Goal: Task Accomplishment & Management: Manage account settings

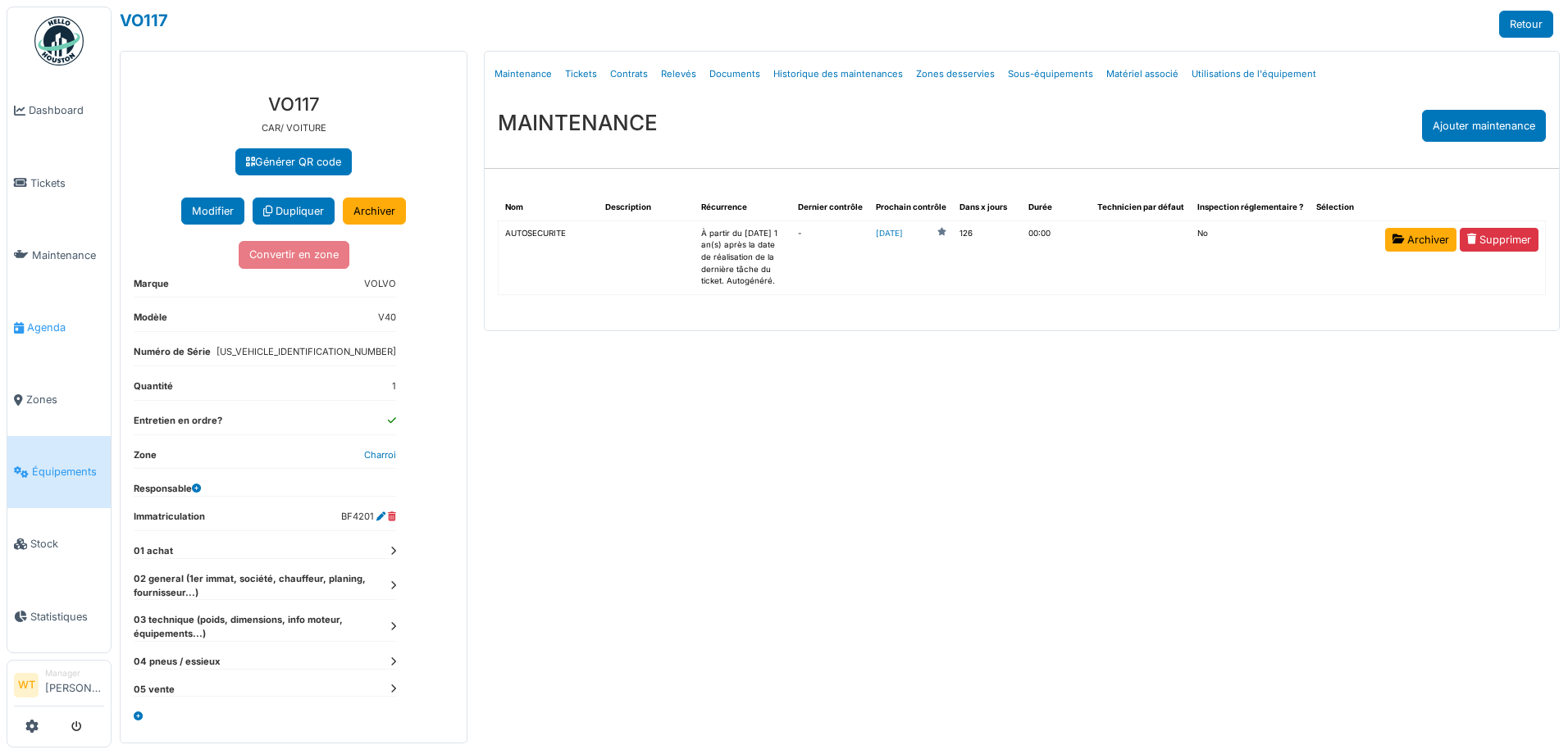
click at [64, 320] on span "Agenda" at bounding box center [66, 328] width 77 height 16
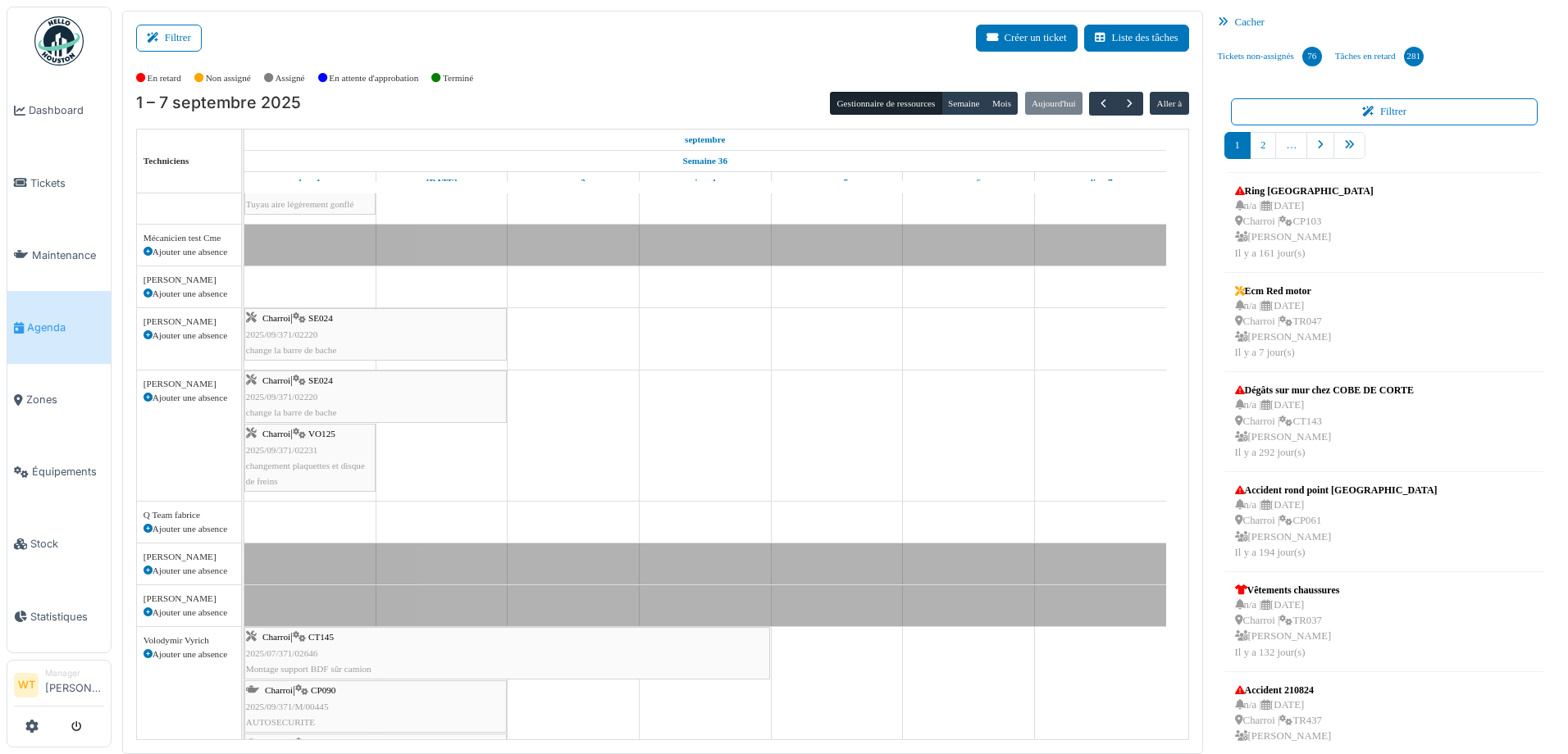
scroll to position [246, 0]
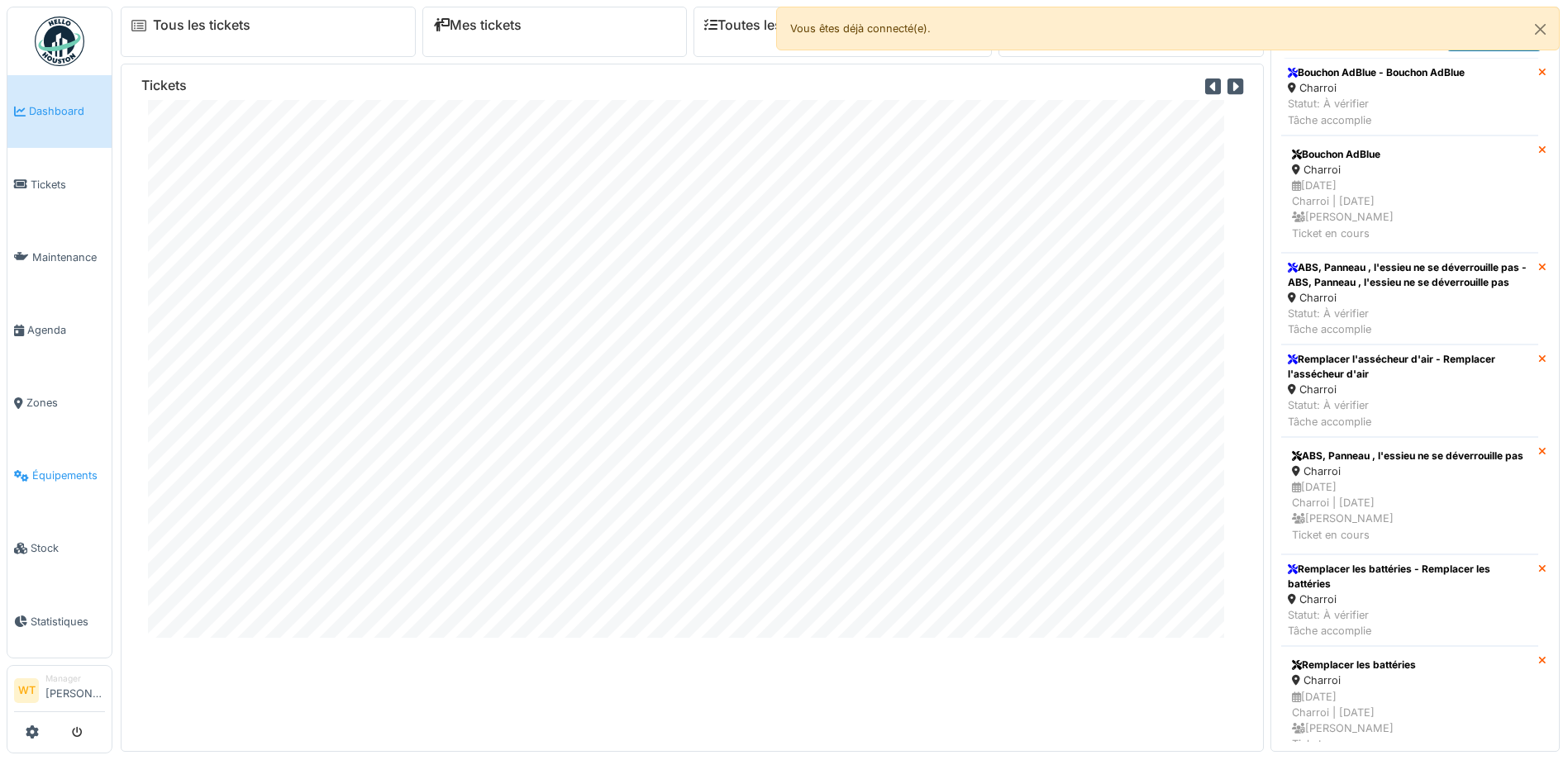
click at [50, 468] on span "Équipements" at bounding box center [68, 476] width 72 height 16
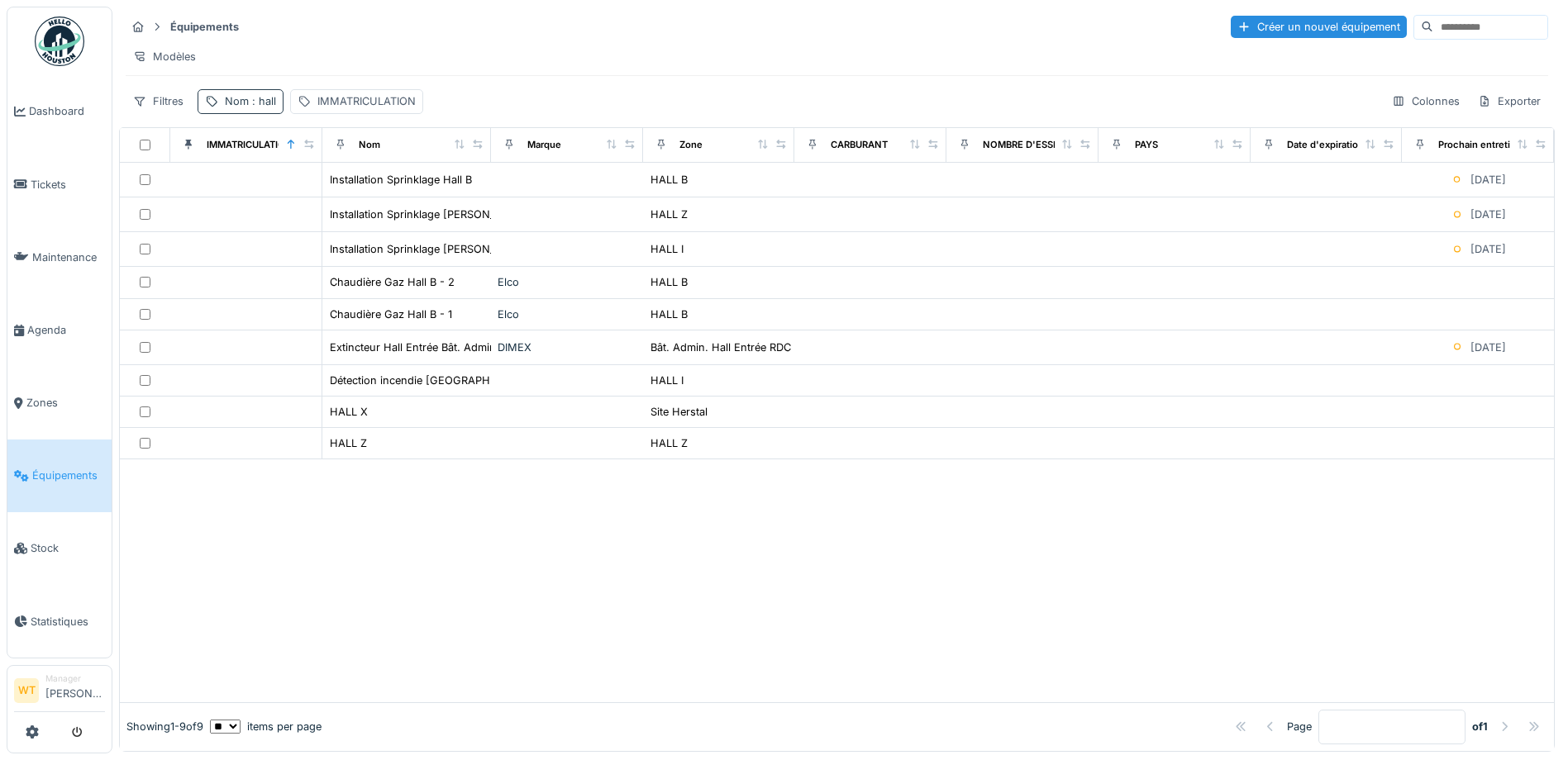
click at [258, 113] on div "Nom : hall" at bounding box center [240, 101] width 86 height 24
click at [356, 192] on icon at bounding box center [349, 193] width 13 height 11
click at [335, 196] on input "Nom" at bounding box center [288, 193] width 164 height 35
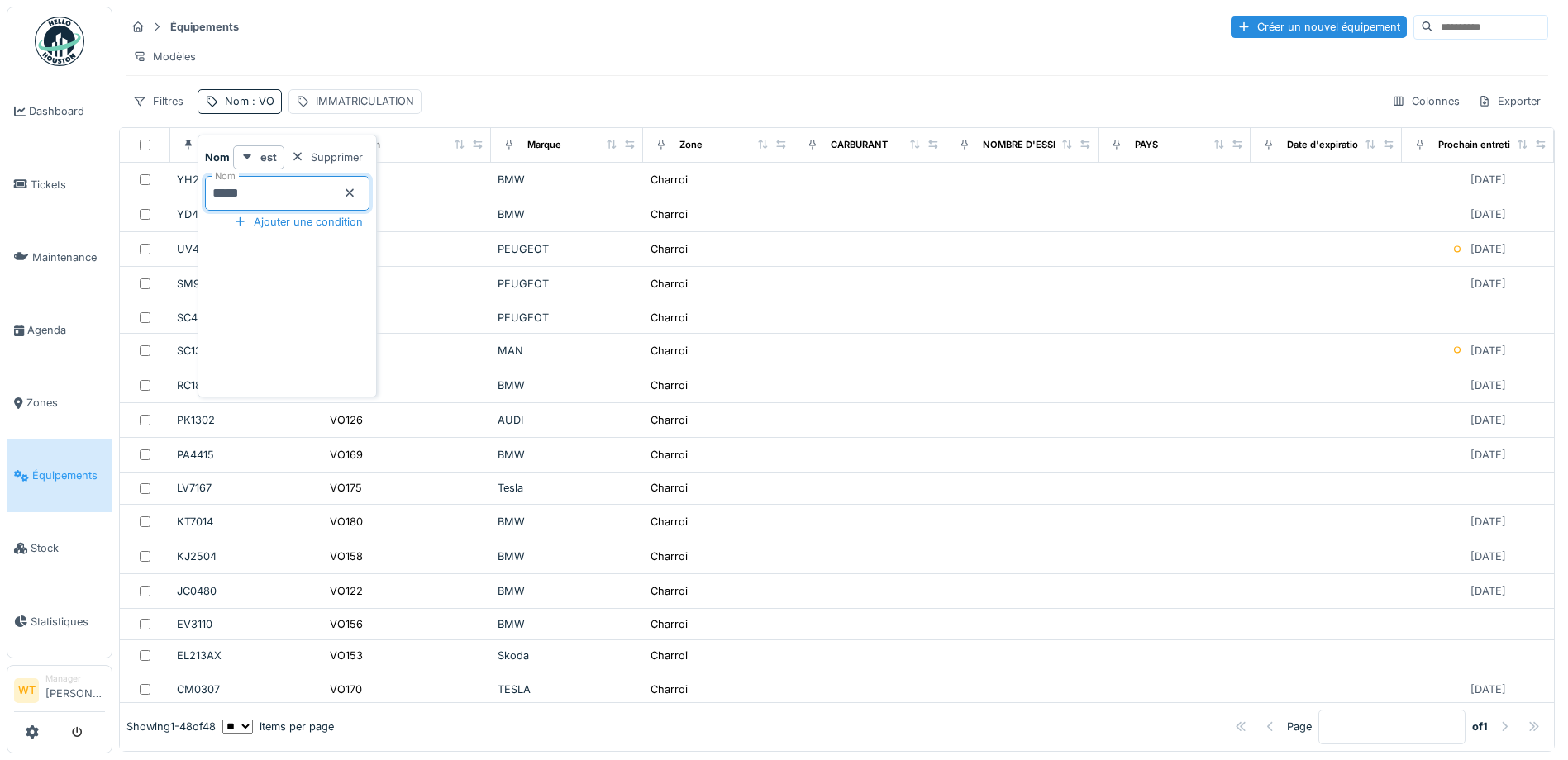
type input "*****"
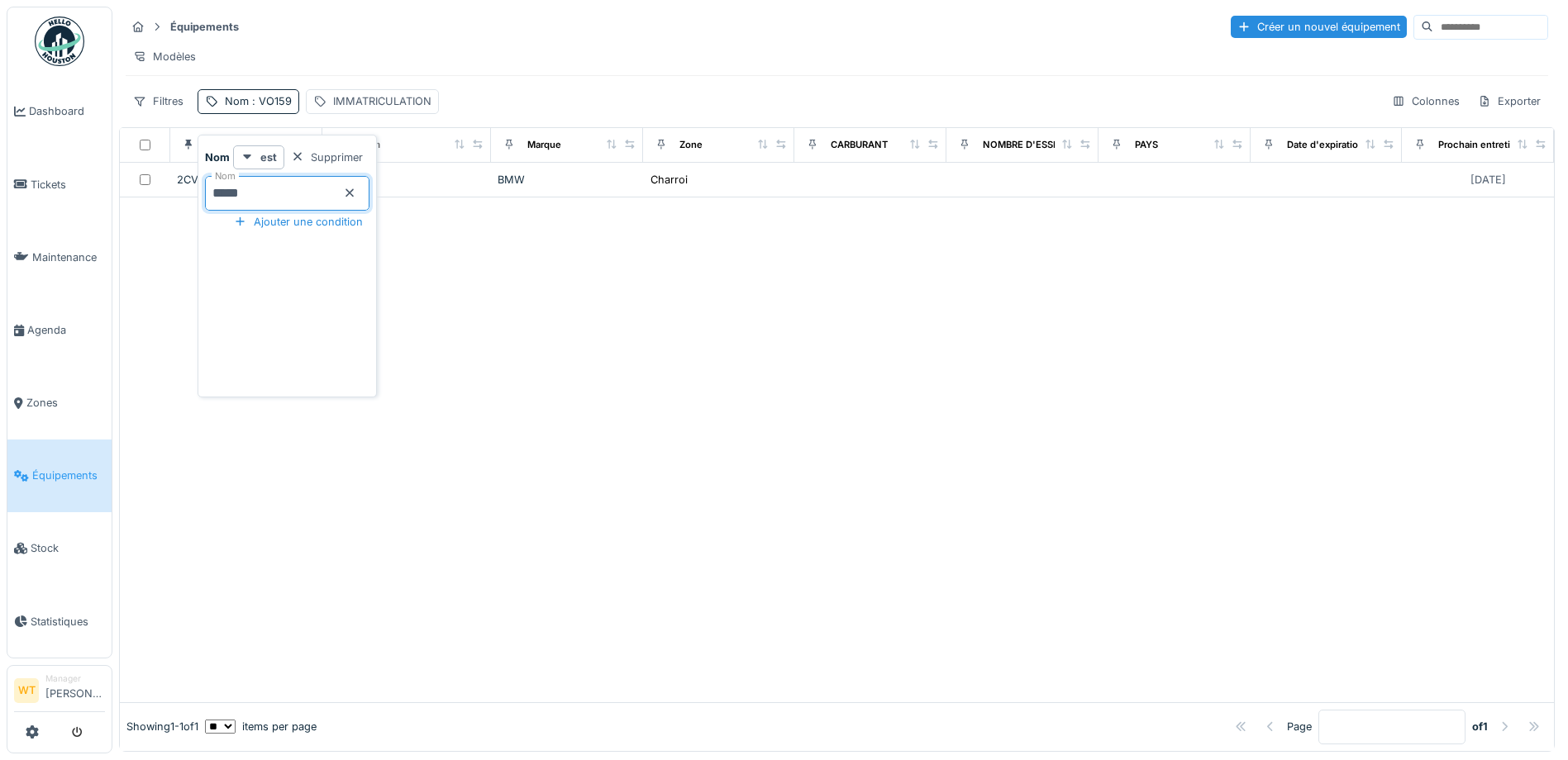
click at [412, 29] on div "Équipements Créer un nouvel équipement" at bounding box center [837, 27] width 1422 height 28
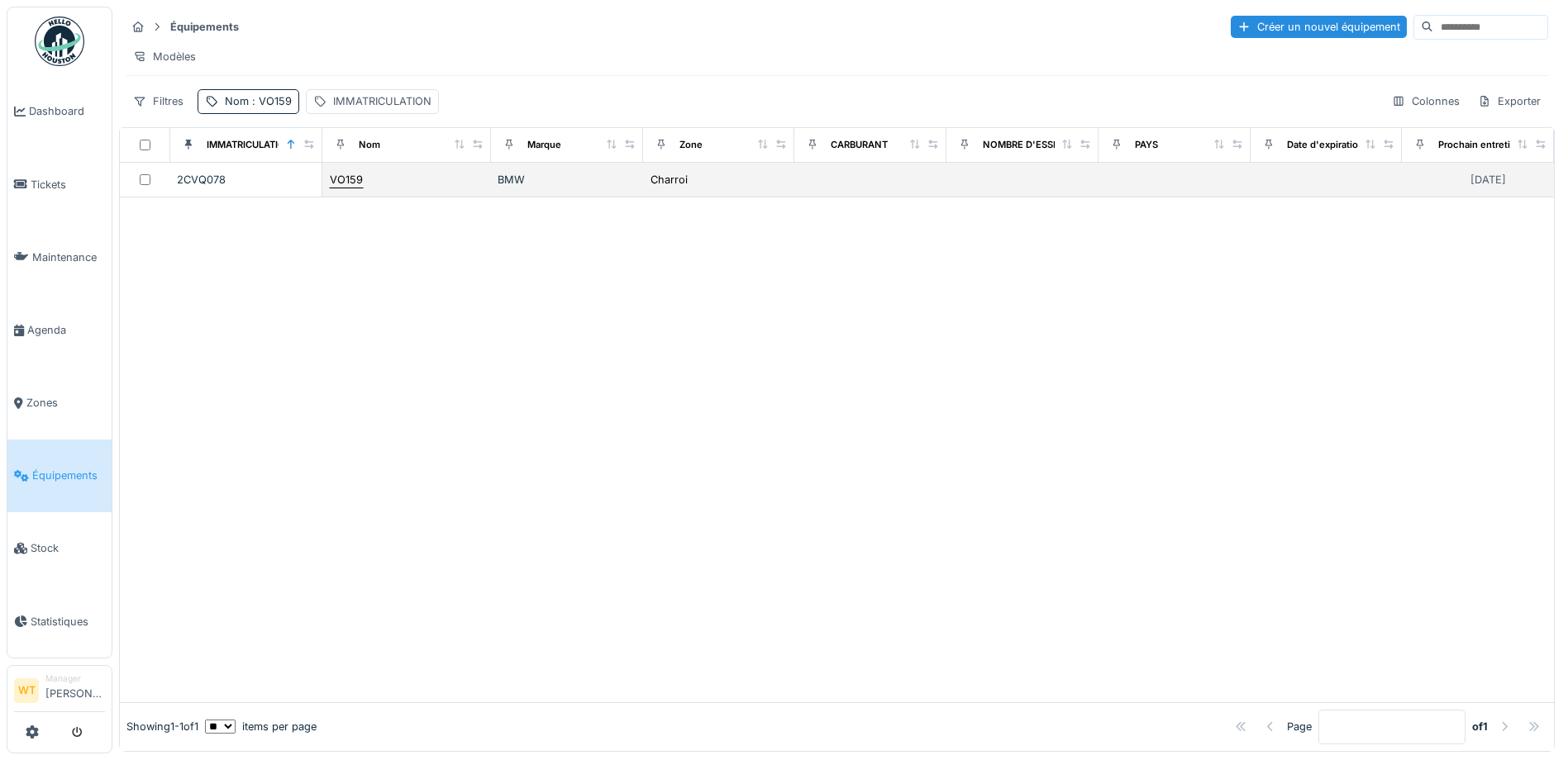
click at [356, 188] on div "VO159" at bounding box center [346, 180] width 33 height 16
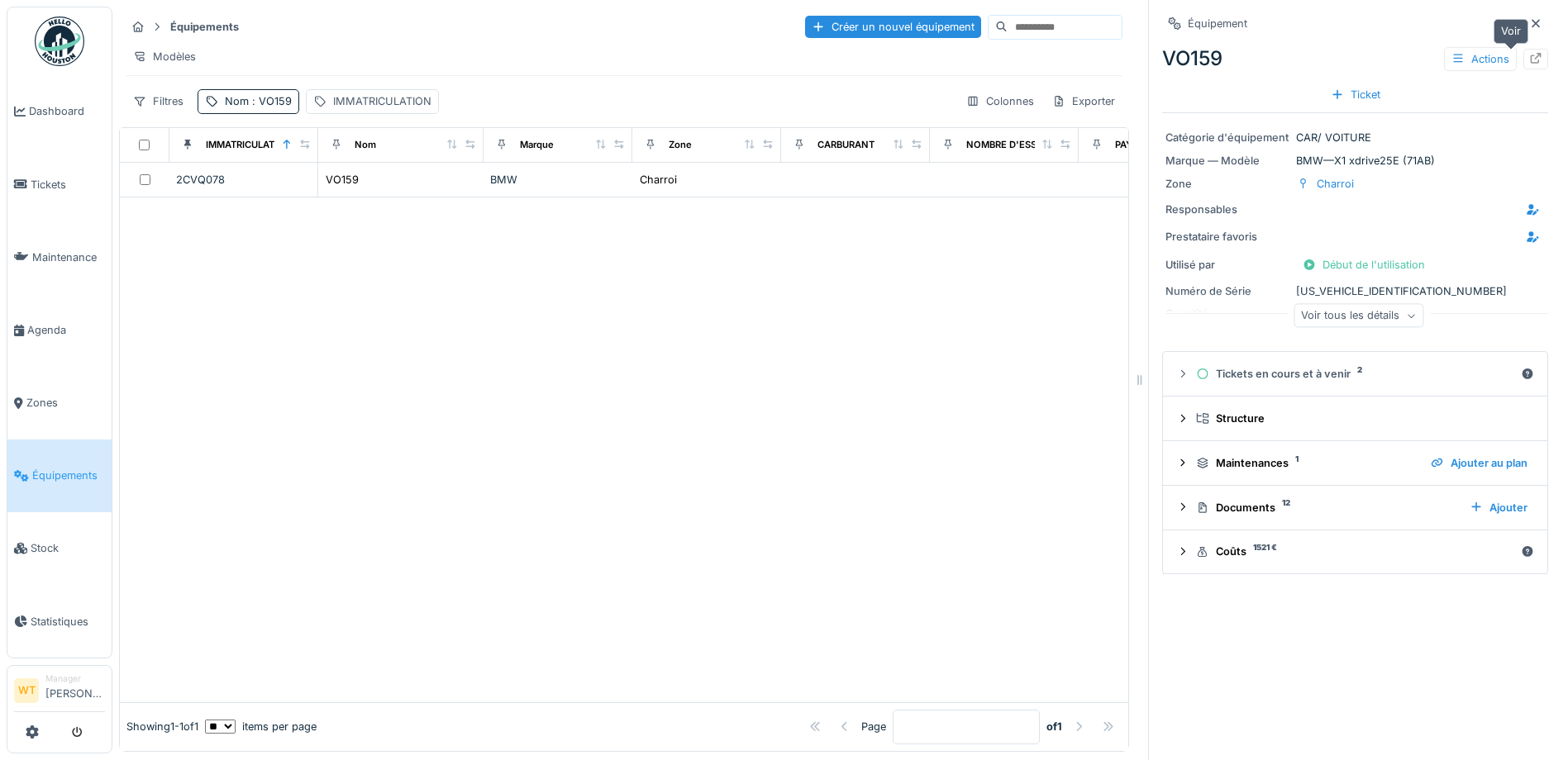
click at [1529, 57] on icon at bounding box center [1535, 58] width 13 height 11
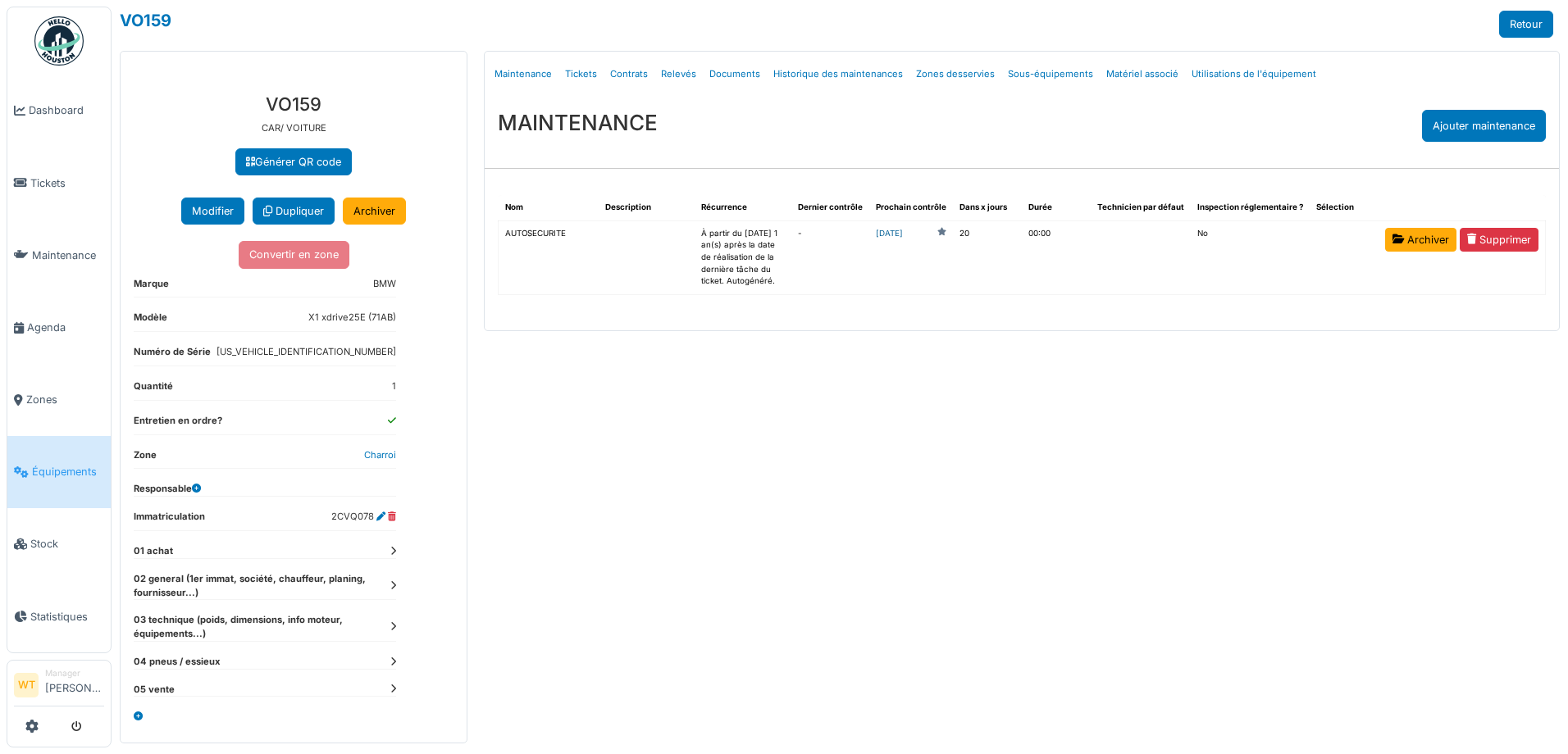
click at [903, 237] on link "2025-09-21" at bounding box center [889, 234] width 27 height 12
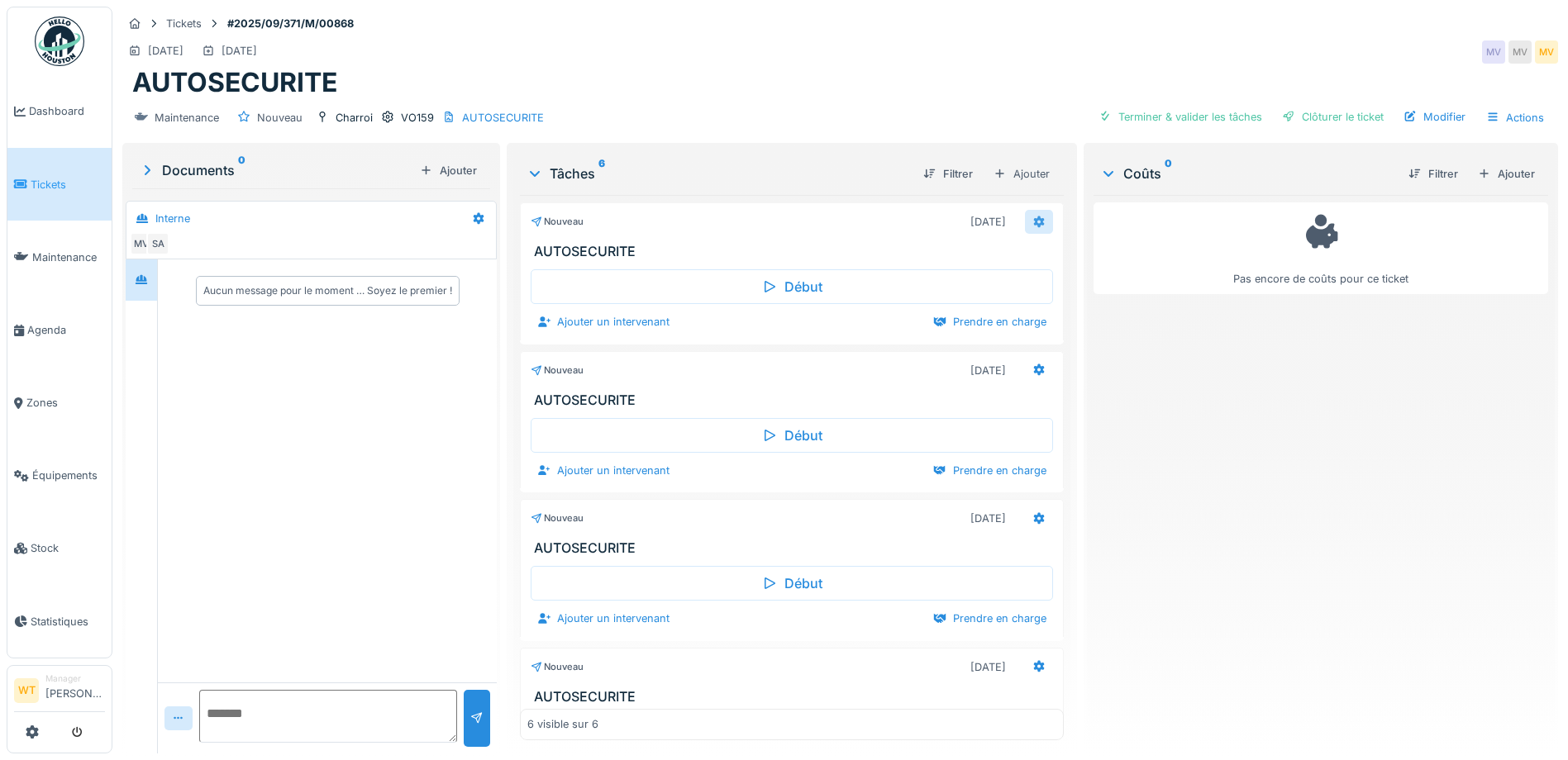
click at [1034, 225] on icon at bounding box center [1039, 221] width 11 height 12
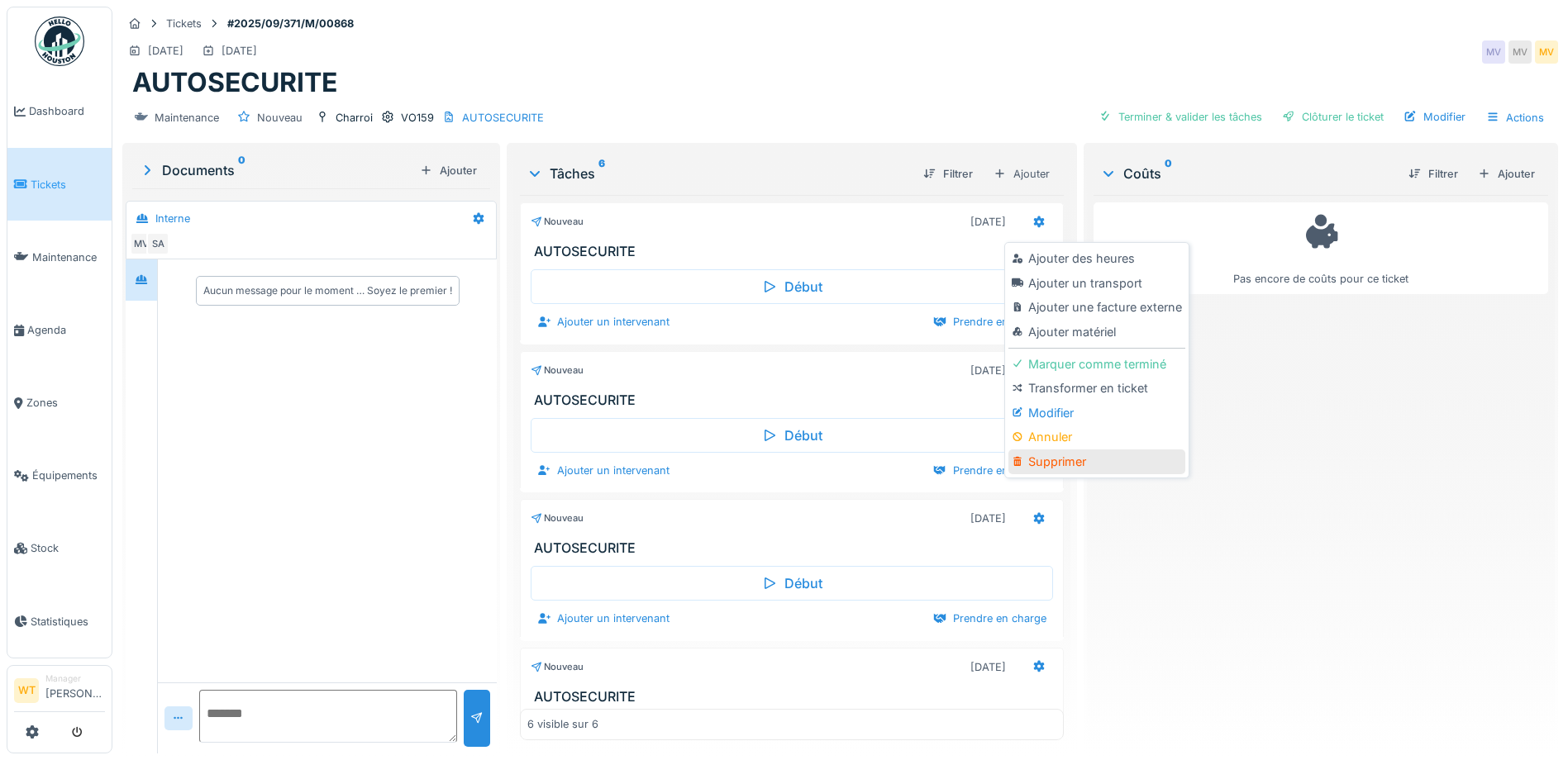
click at [1100, 464] on div "Supprimer" at bounding box center [1096, 462] width 176 height 25
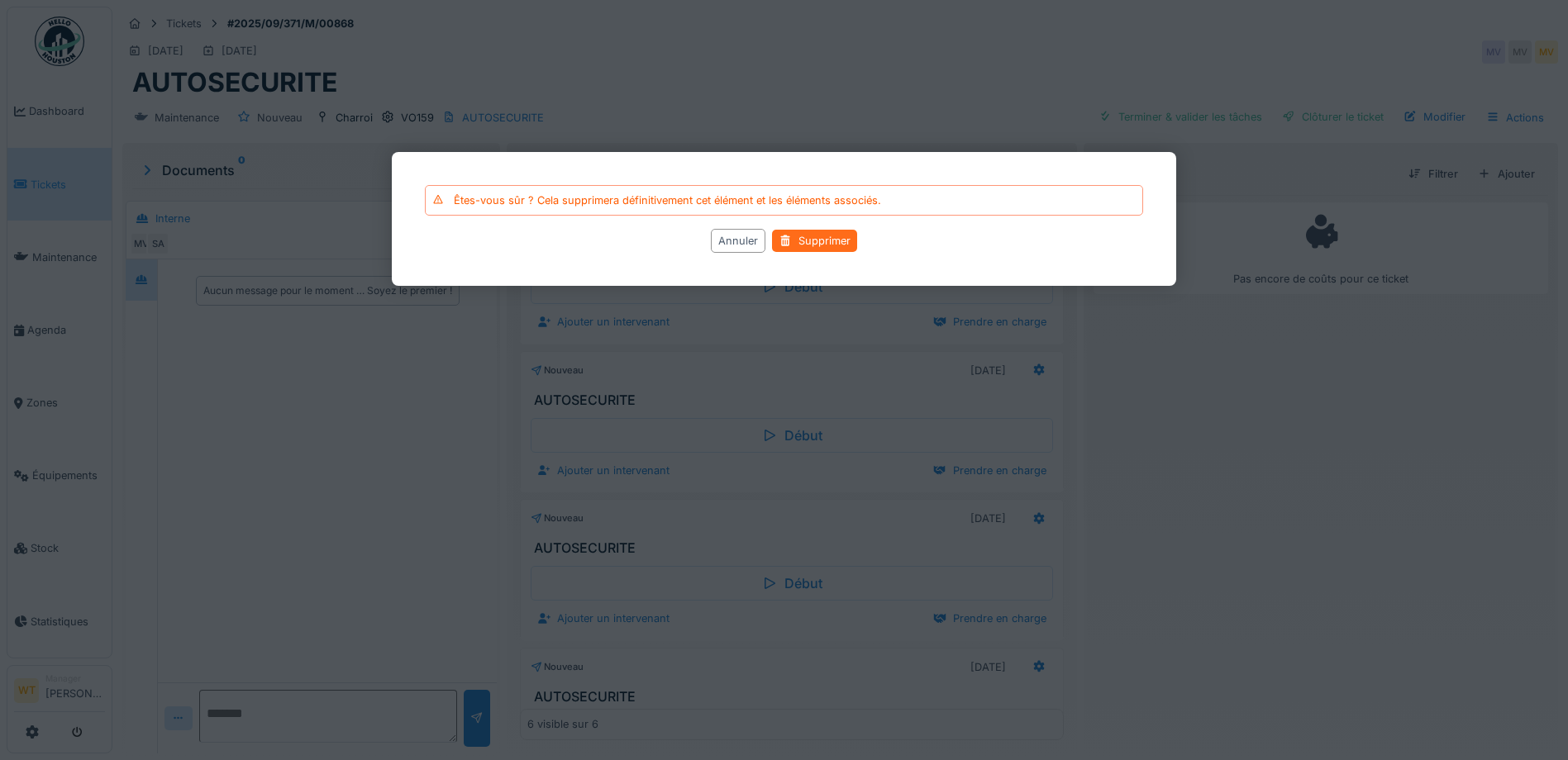
click at [838, 246] on div "Supprimer" at bounding box center [813, 240] width 85 height 22
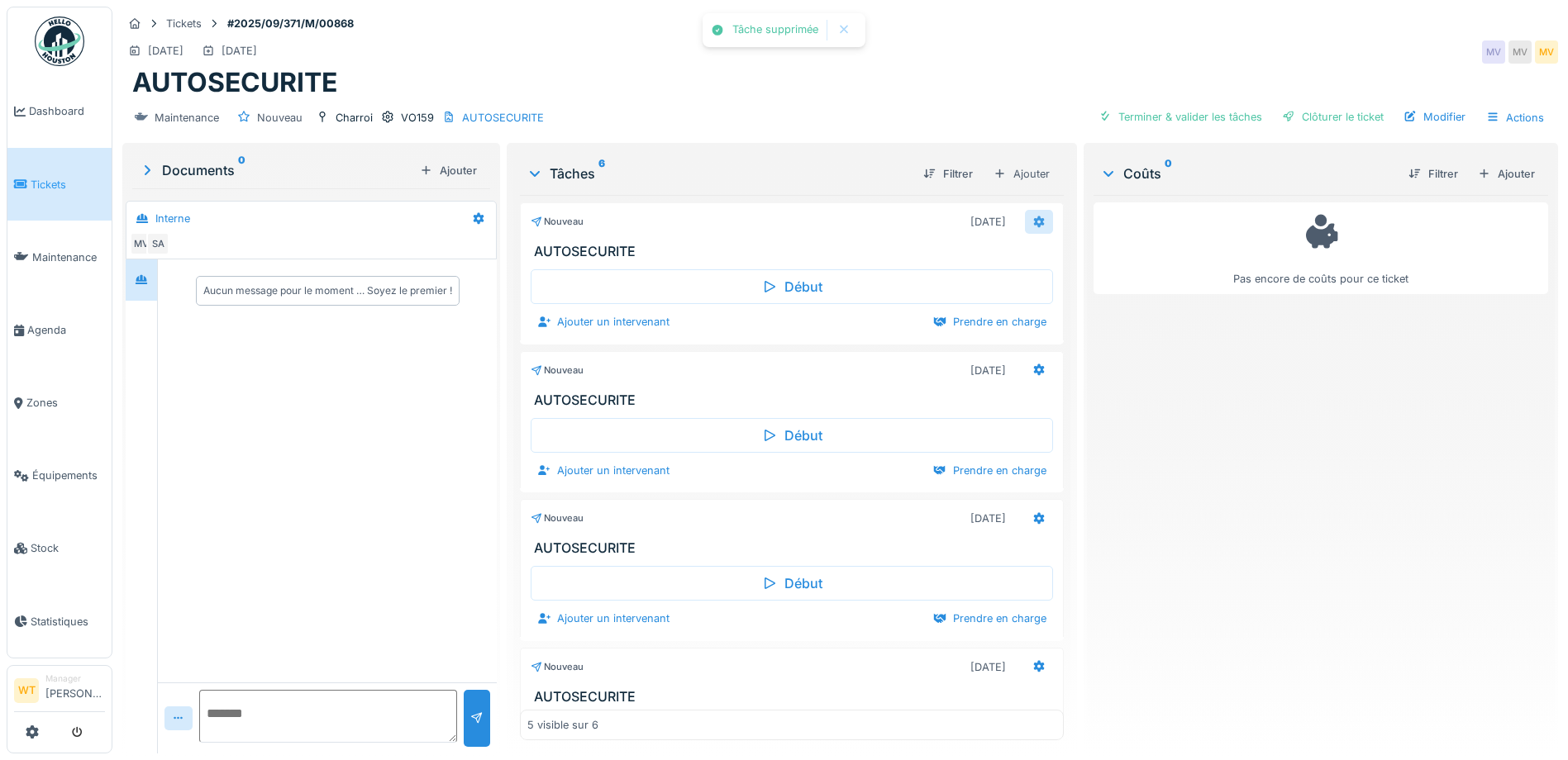
click at [1027, 221] on div at bounding box center [1038, 221] width 28 height 24
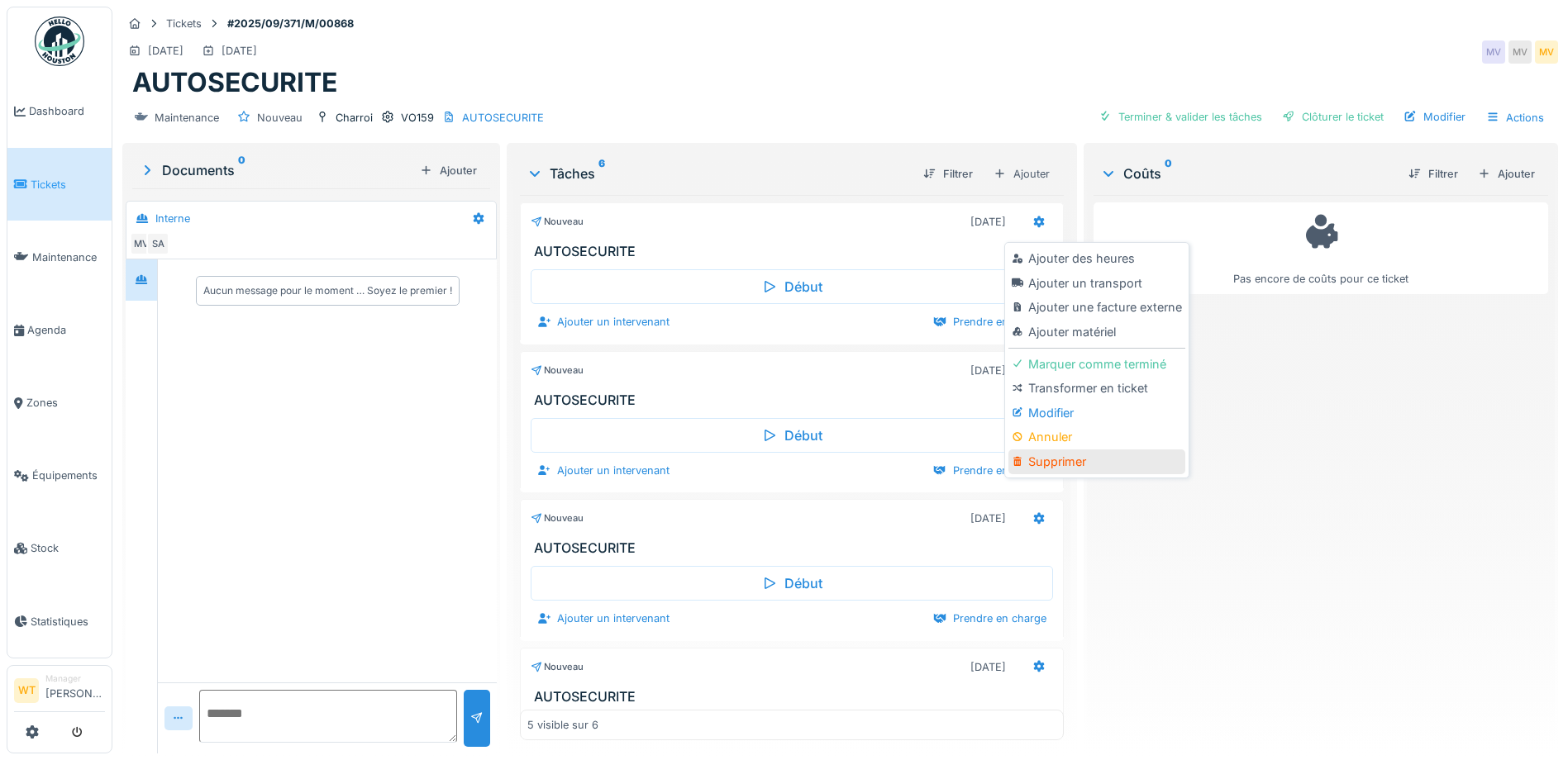
click at [1084, 461] on div "Supprimer" at bounding box center [1096, 462] width 176 height 25
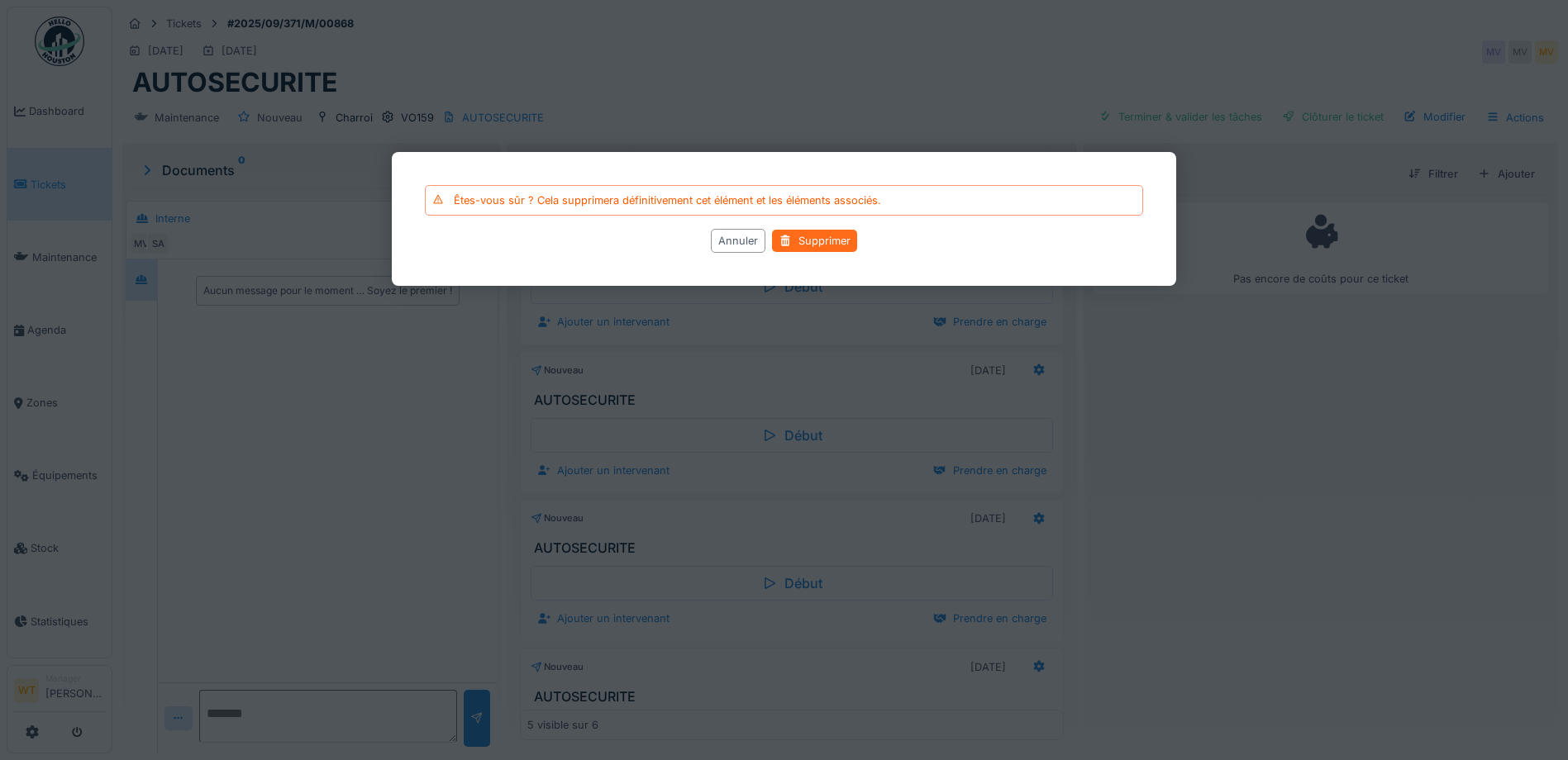
click at [804, 240] on div "Supprimer" at bounding box center [813, 240] width 85 height 22
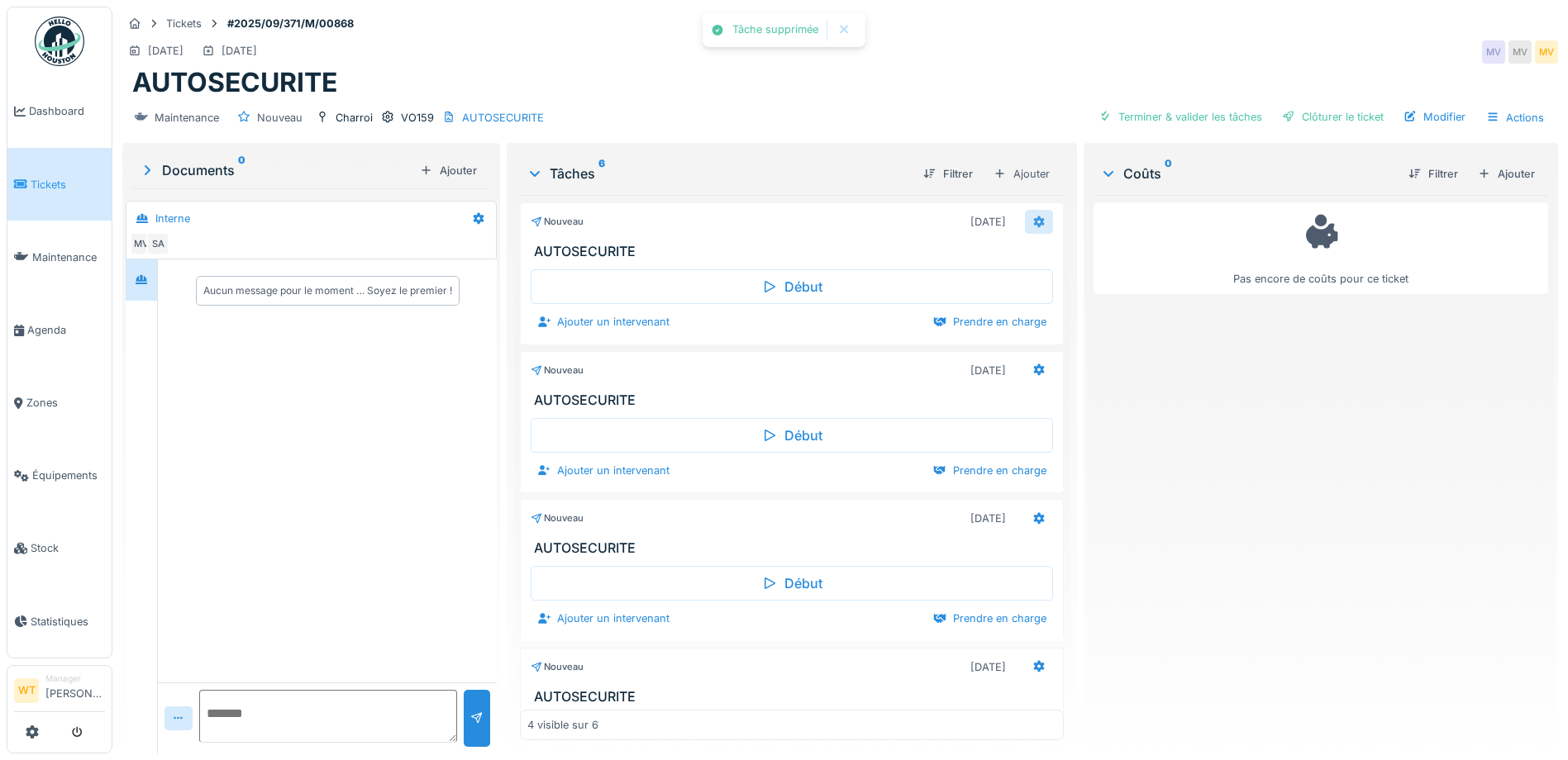
click at [1032, 222] on icon at bounding box center [1038, 221] width 13 height 11
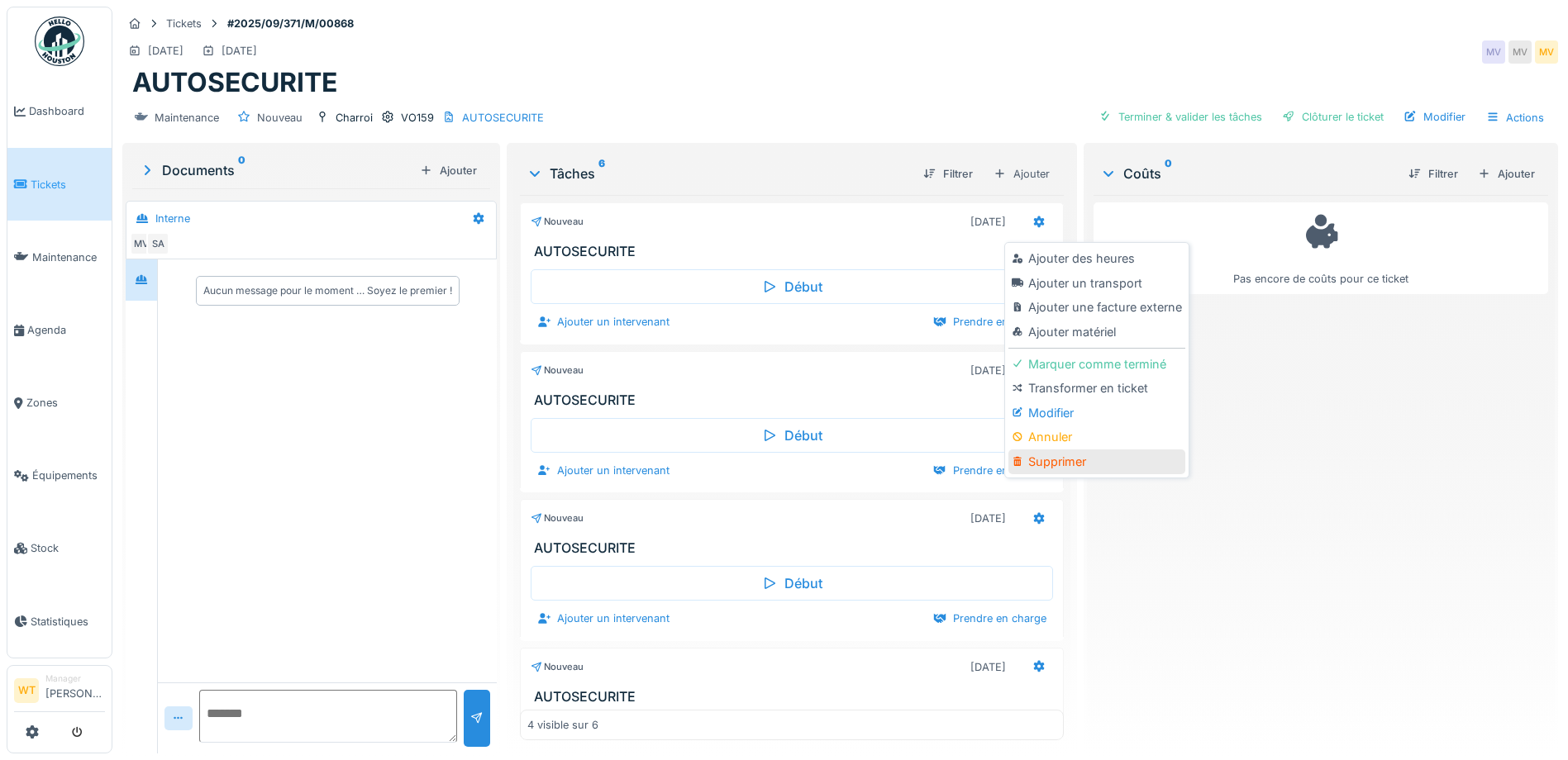
click at [1076, 460] on div "Supprimer" at bounding box center [1096, 462] width 176 height 25
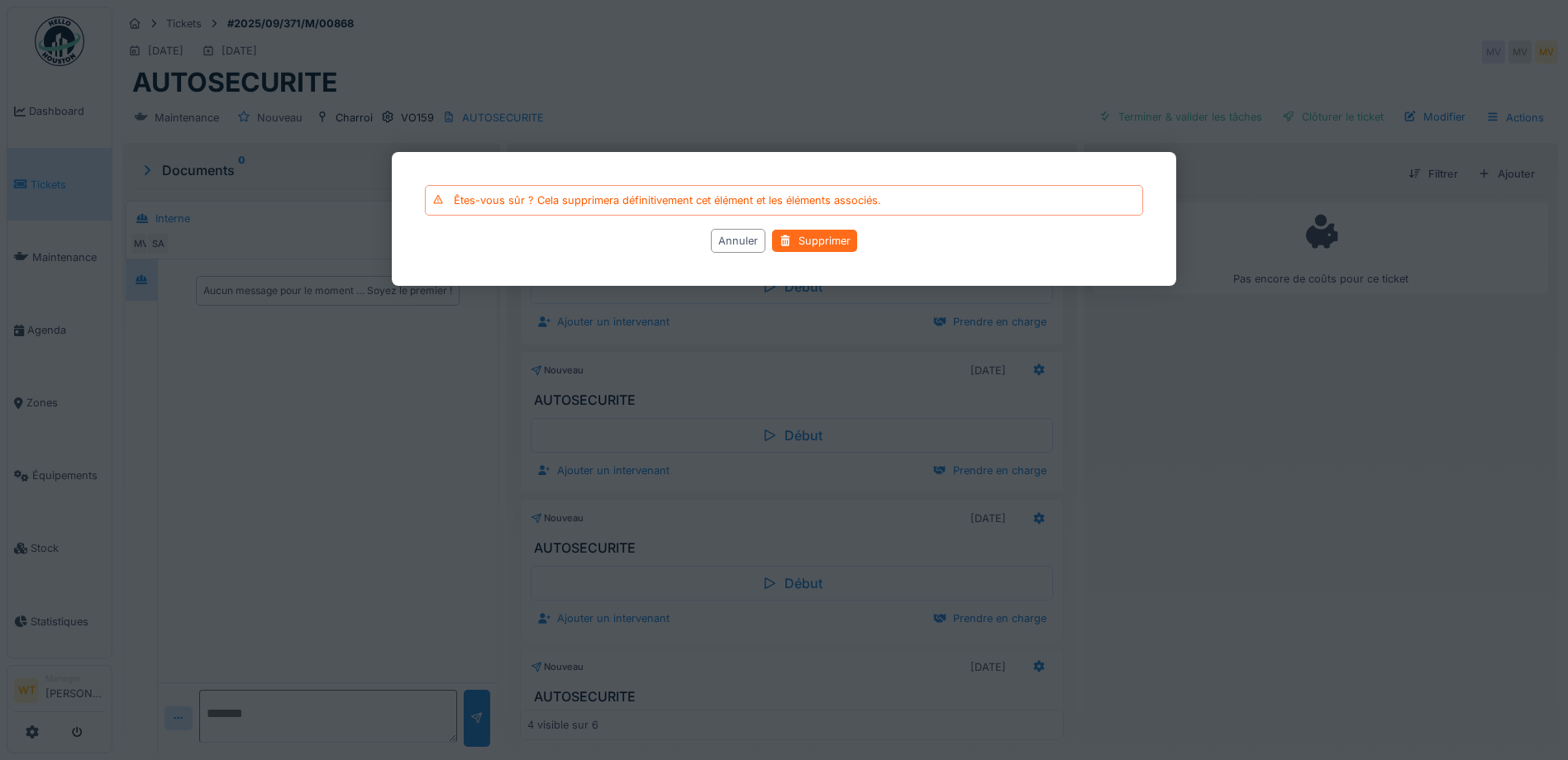
click at [816, 238] on div "Supprimer" at bounding box center [813, 240] width 85 height 22
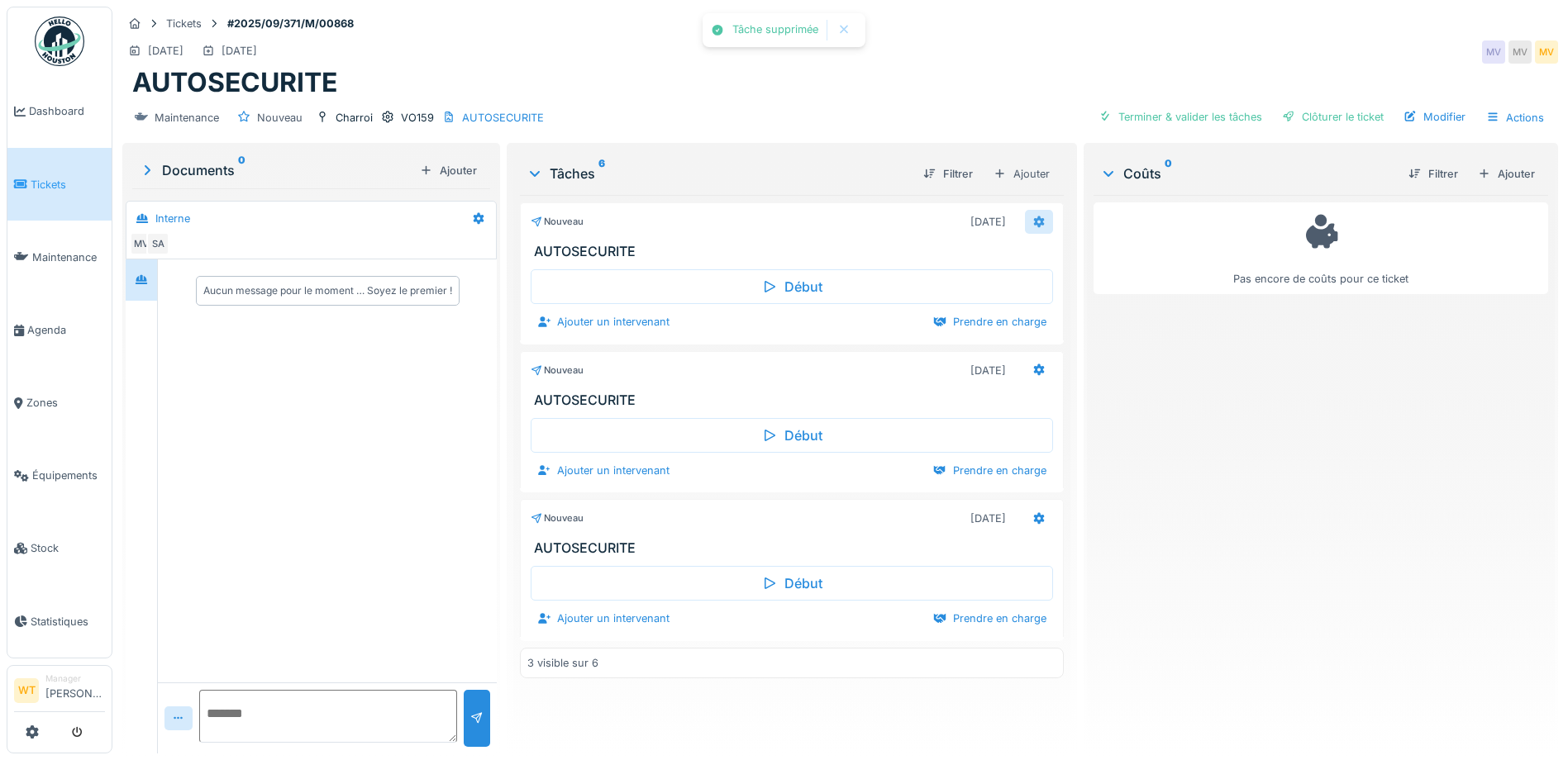
click at [1034, 219] on icon at bounding box center [1039, 221] width 11 height 12
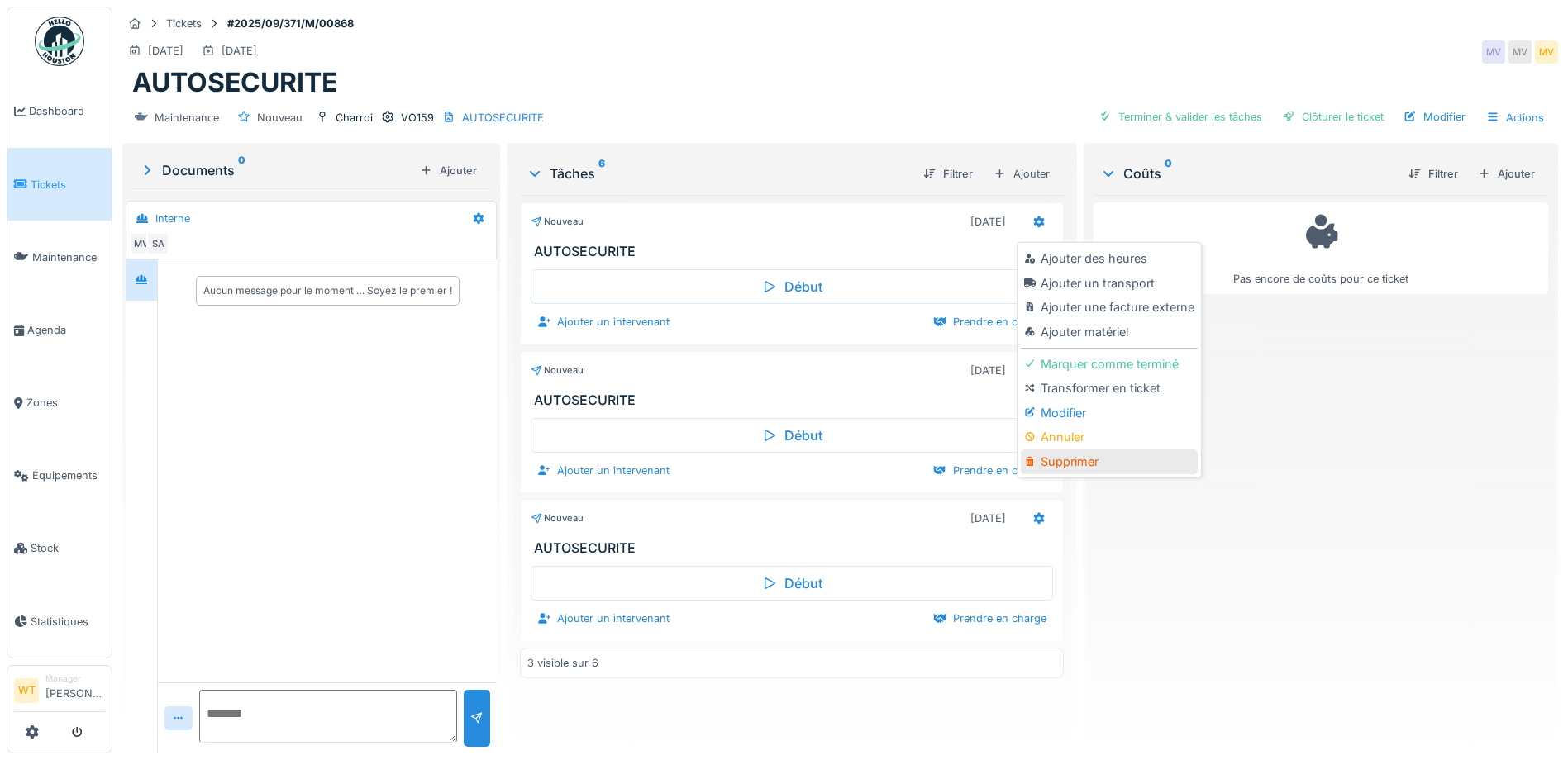
click at [1068, 453] on div "Supprimer" at bounding box center [1108, 462] width 176 height 25
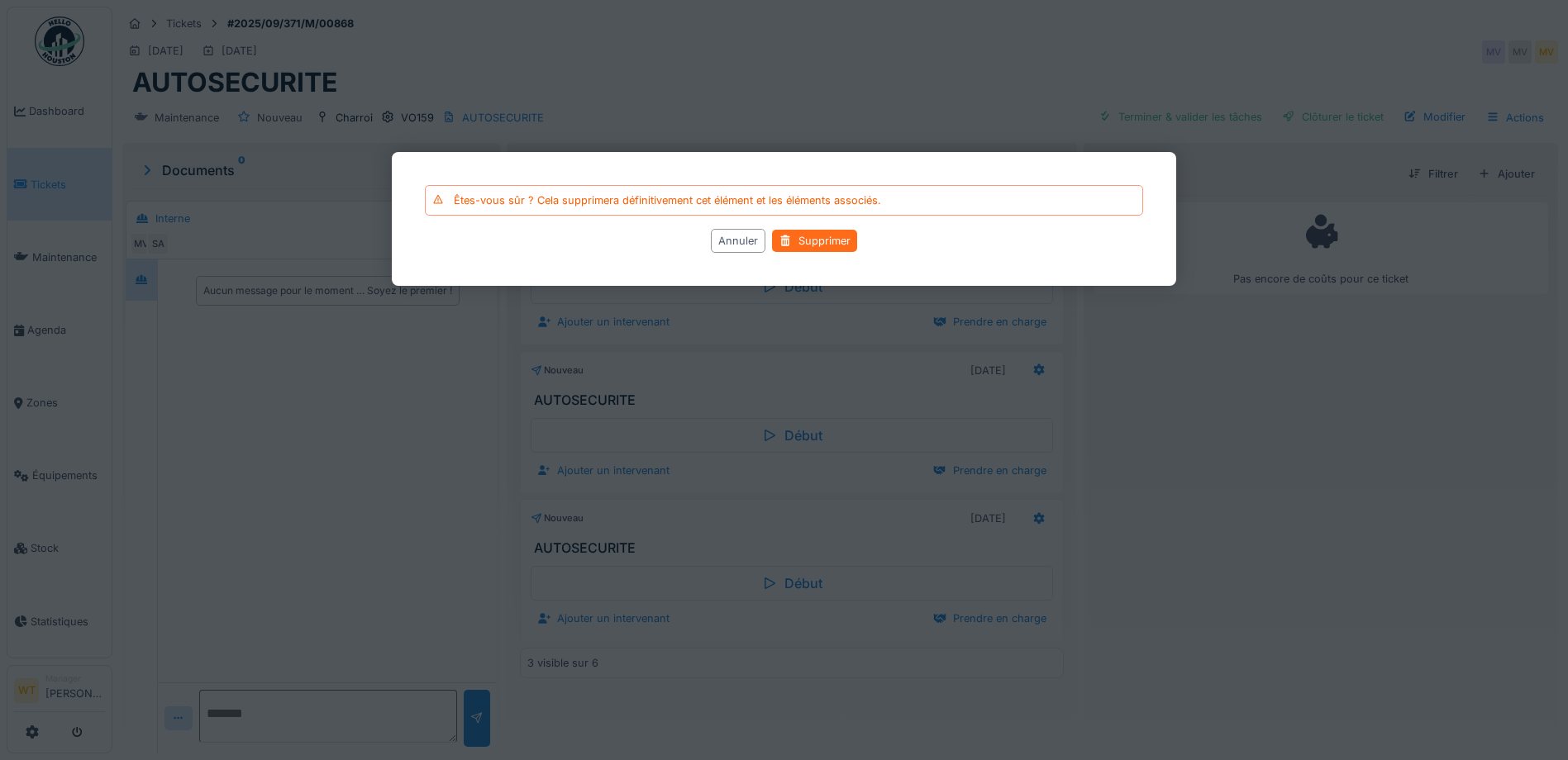
click at [817, 249] on div "Supprimer" at bounding box center [813, 240] width 85 height 22
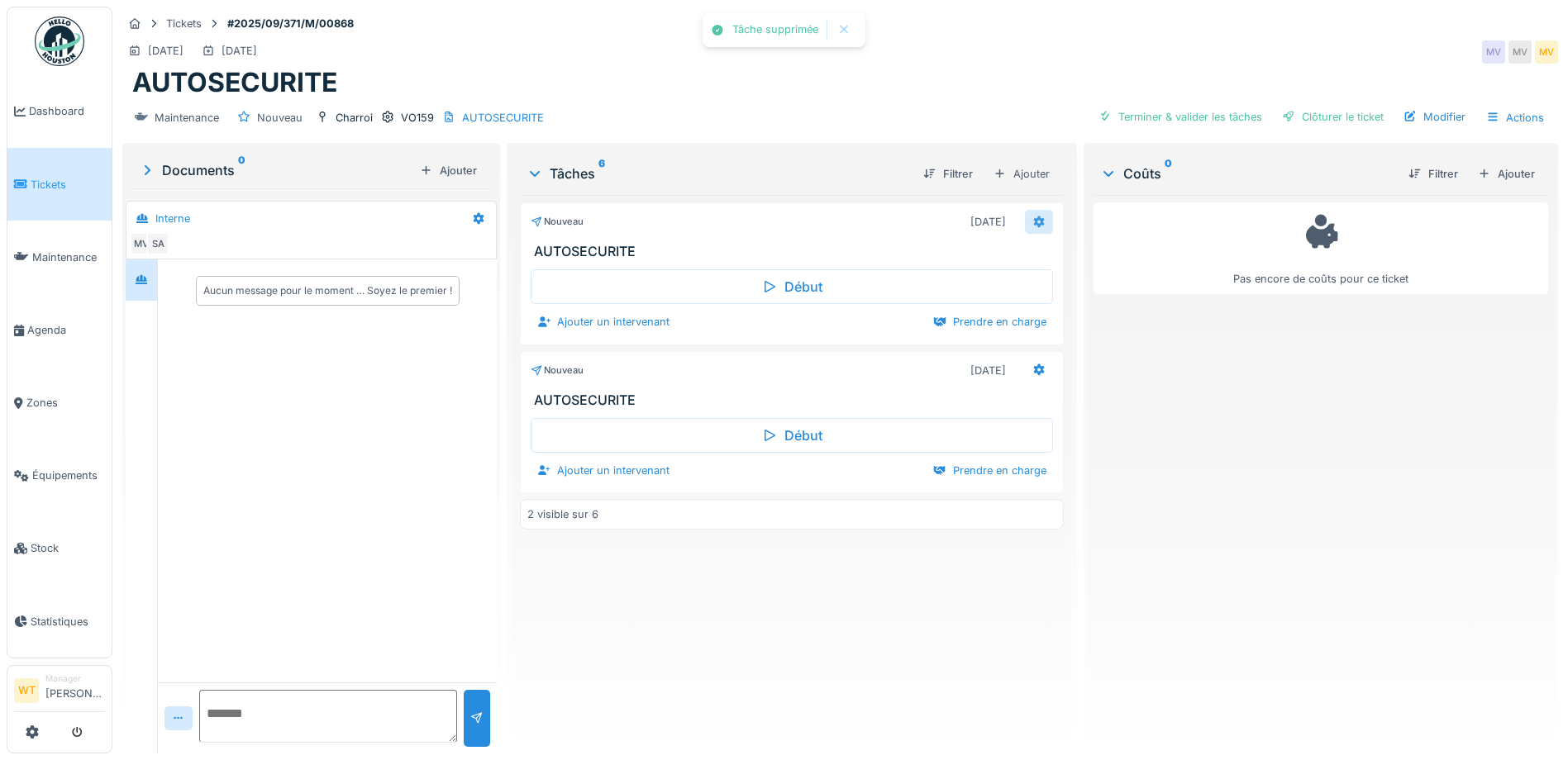
click at [1032, 221] on icon at bounding box center [1038, 221] width 13 height 11
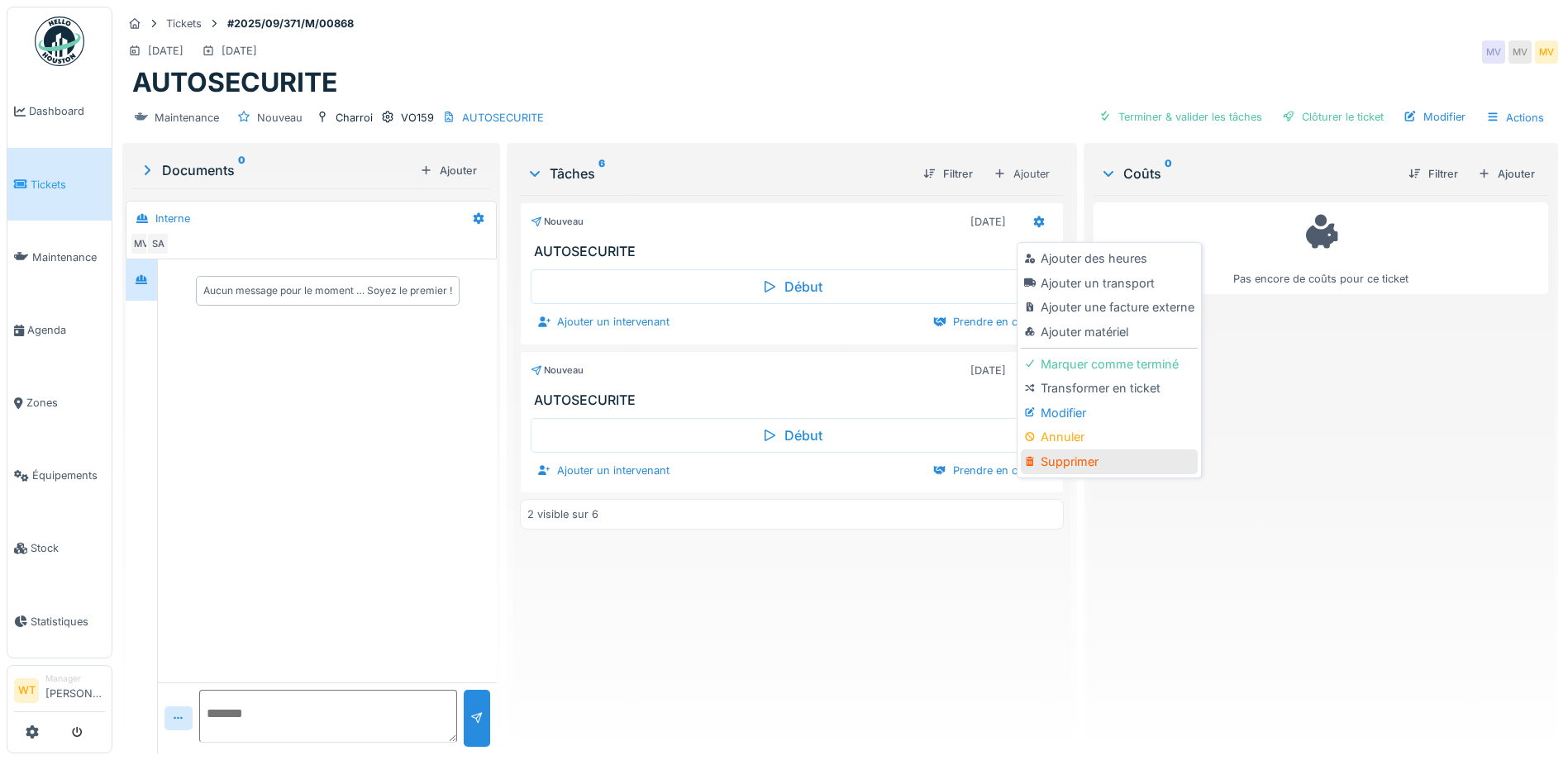
click at [1093, 460] on div "Supprimer" at bounding box center [1108, 462] width 176 height 25
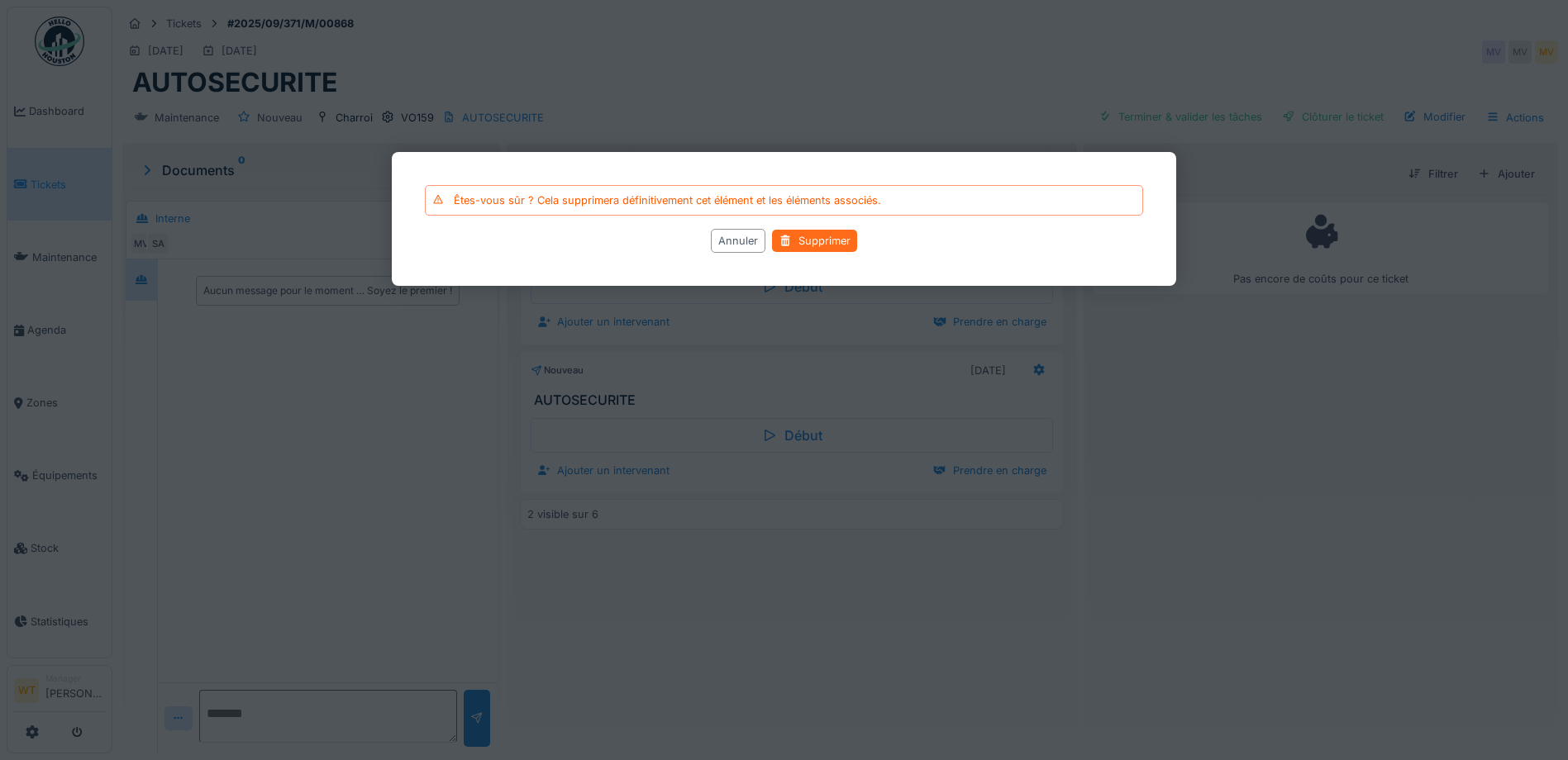
click at [818, 245] on div "Supprimer" at bounding box center [813, 240] width 85 height 22
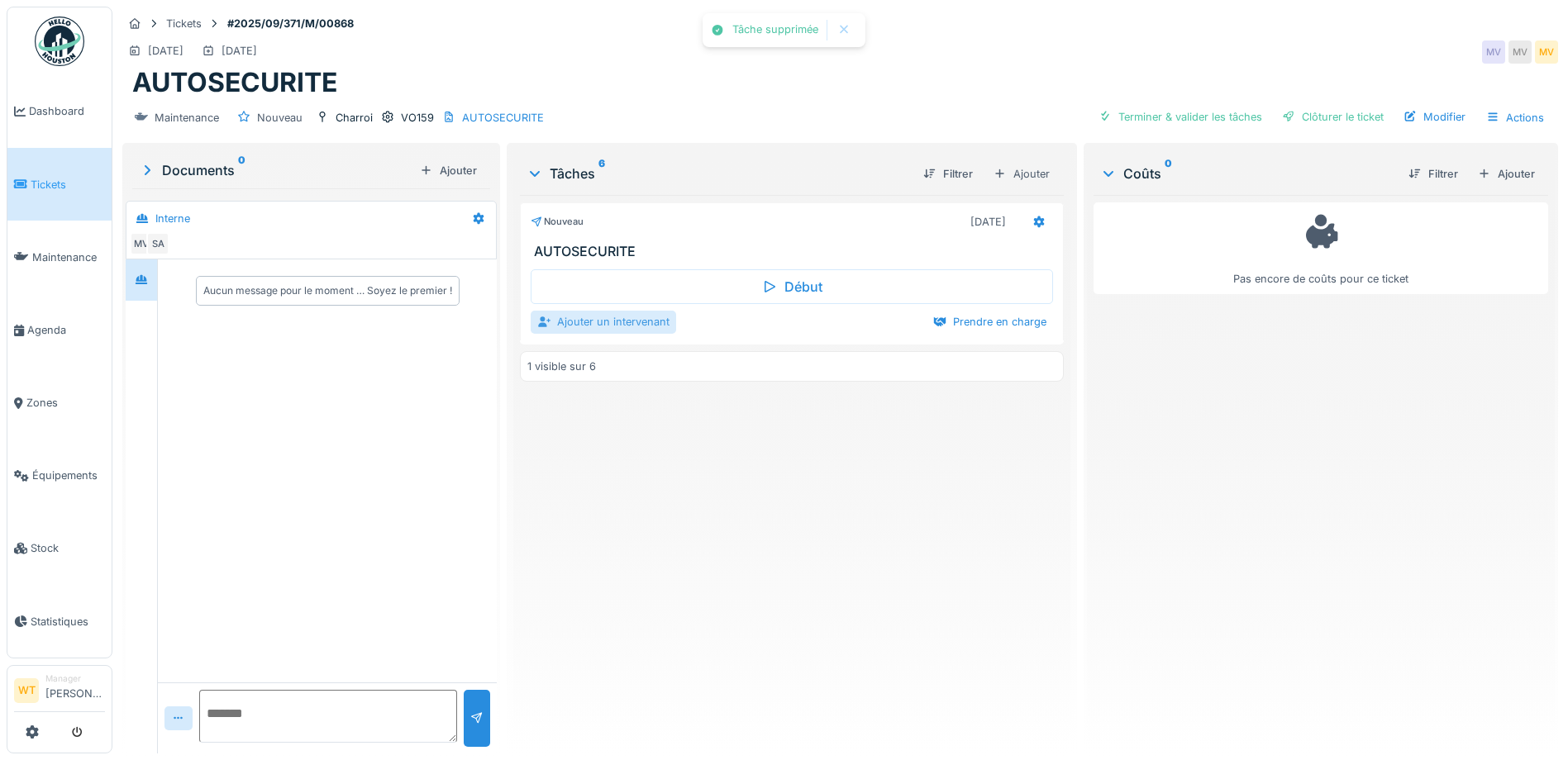
click at [608, 320] on div "Ajouter un intervenant" at bounding box center [603, 322] width 146 height 22
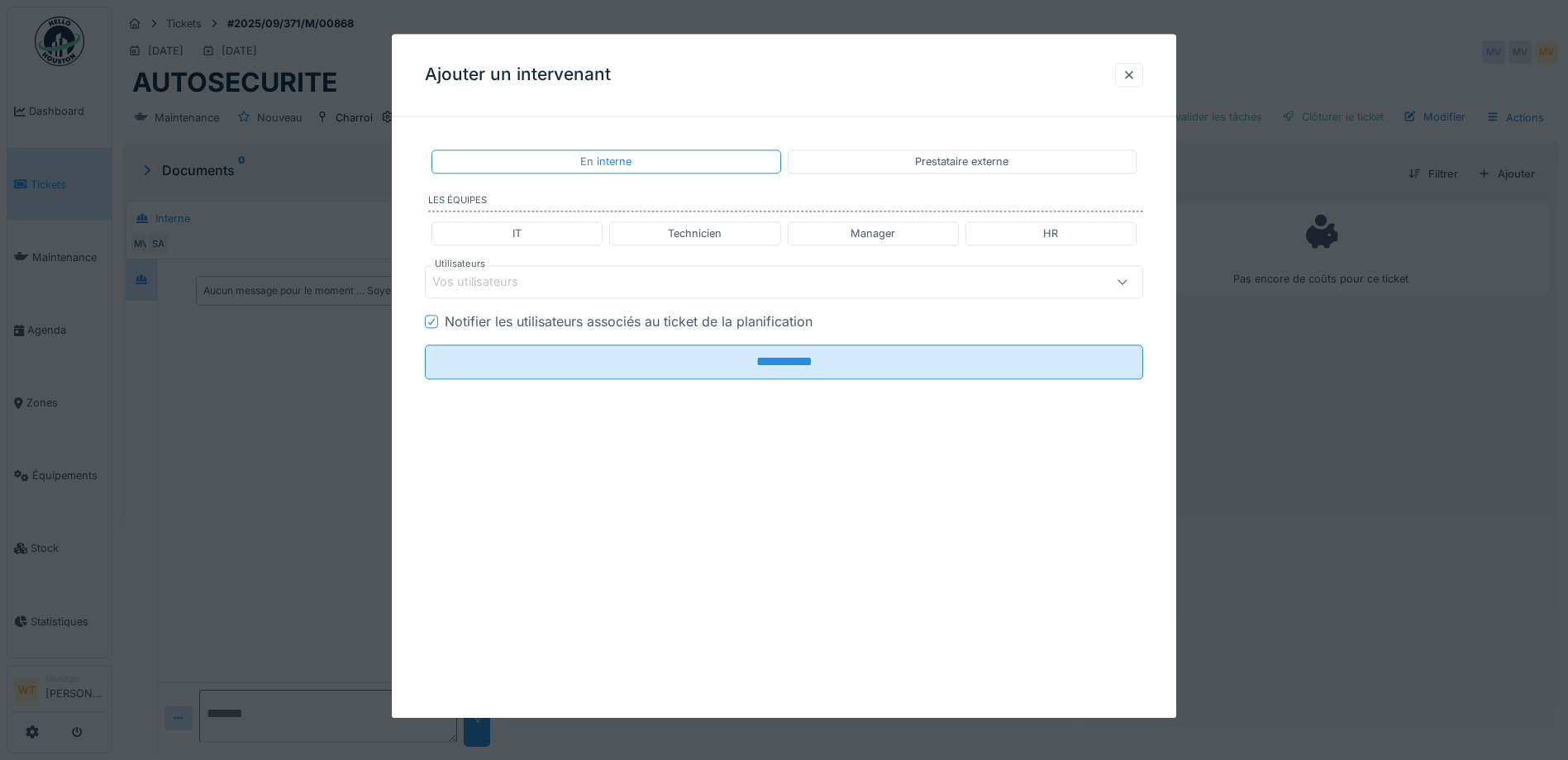
click at [595, 285] on div "Vos utilisateurs" at bounding box center [741, 282] width 619 height 18
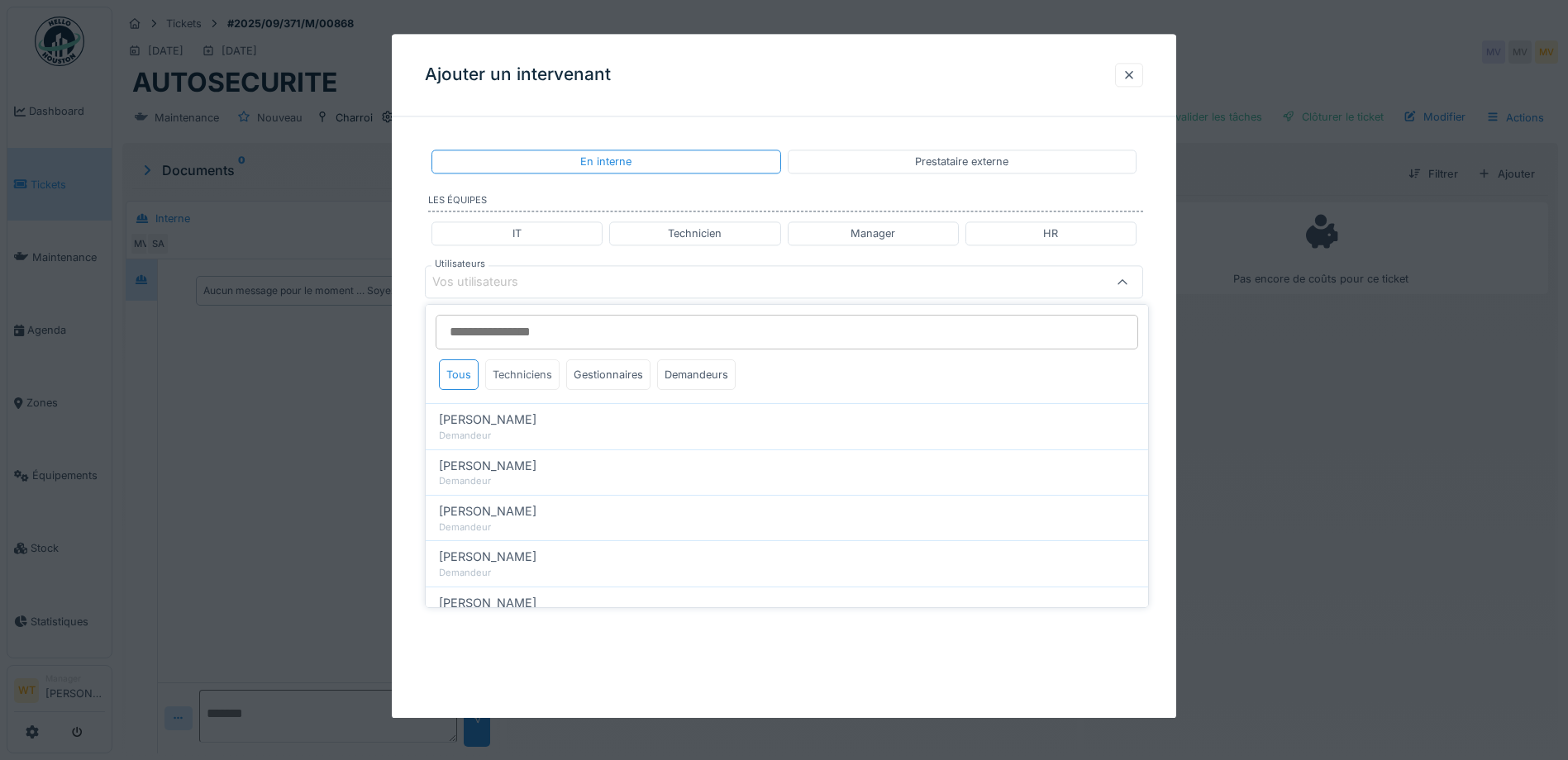
click at [520, 375] on div "Techniciens" at bounding box center [521, 375] width 74 height 30
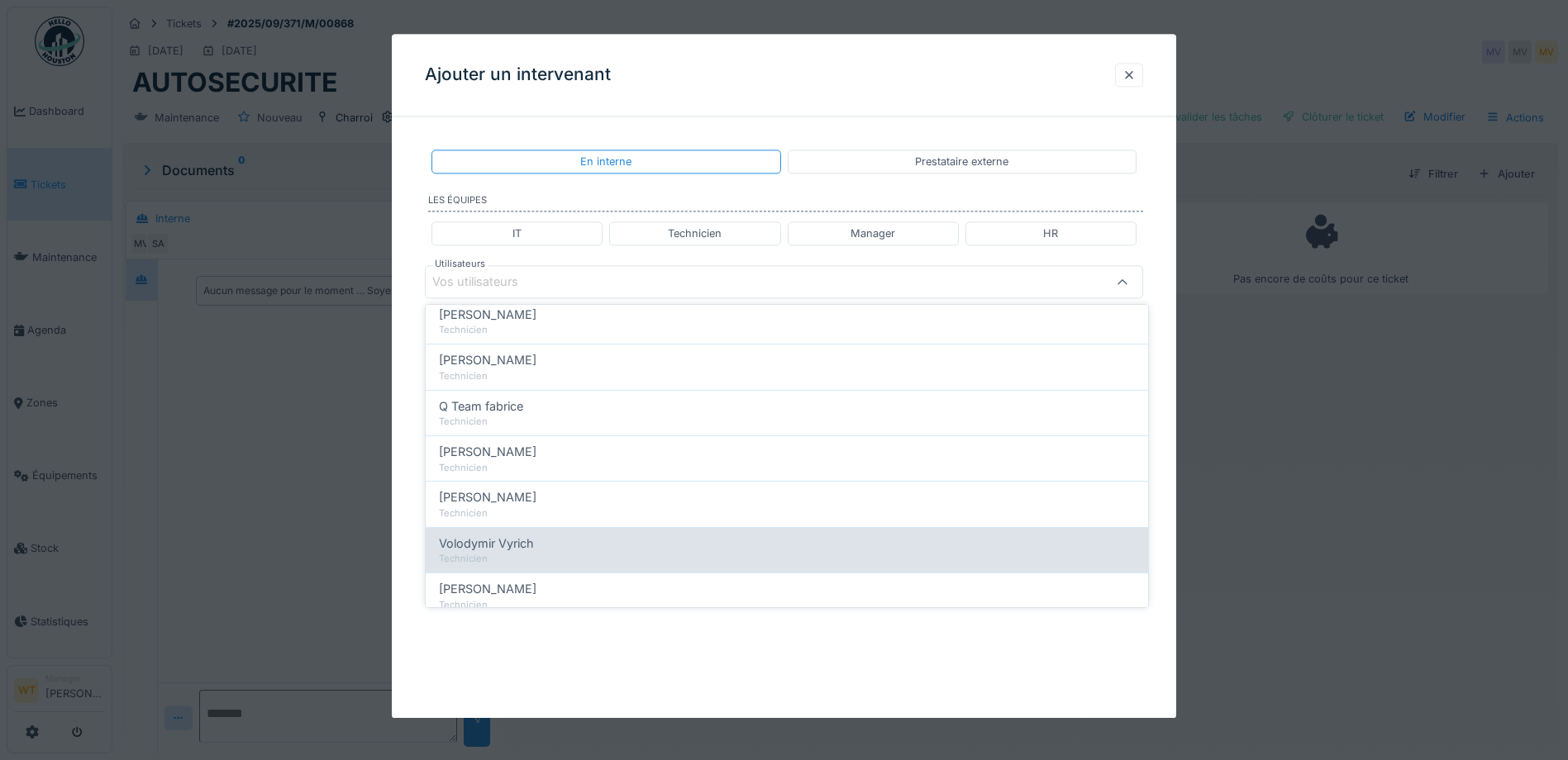
scroll to position [330, 0]
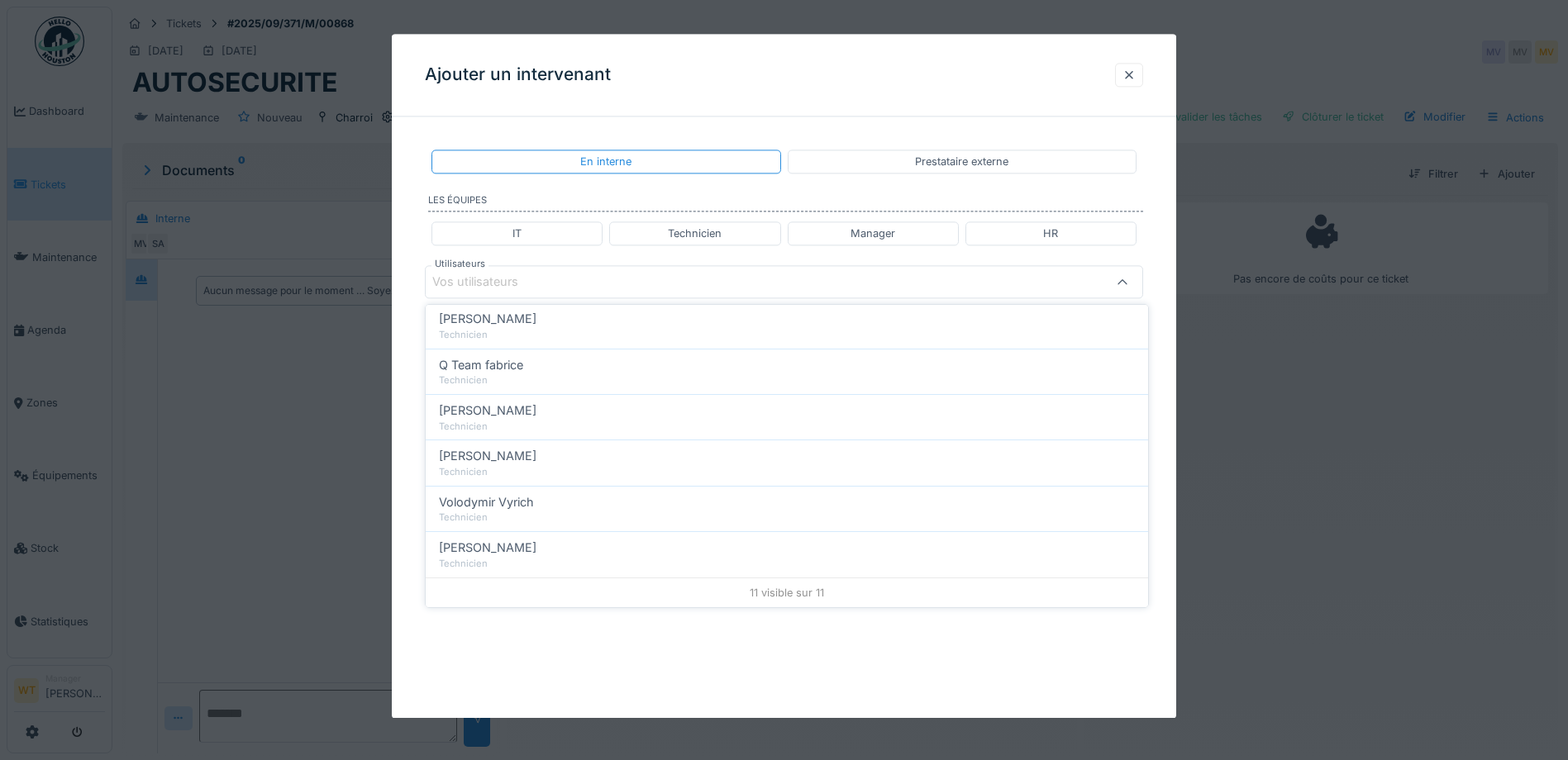
click at [510, 494] on span "Volodymir Vyrich" at bounding box center [486, 503] width 95 height 18
type input "*****"
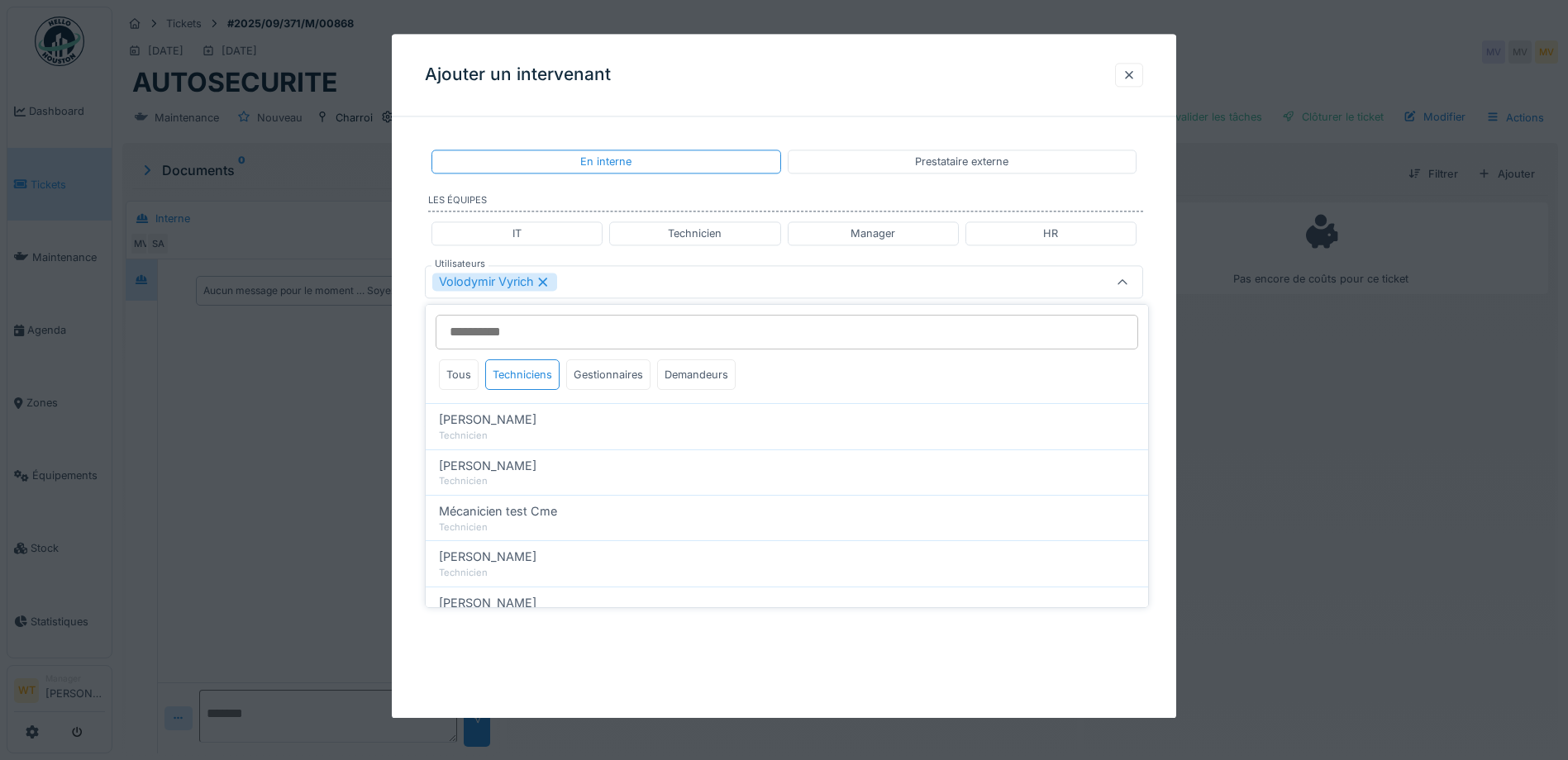
click at [599, 279] on div "Volodymir Vyrich" at bounding box center [741, 282] width 619 height 18
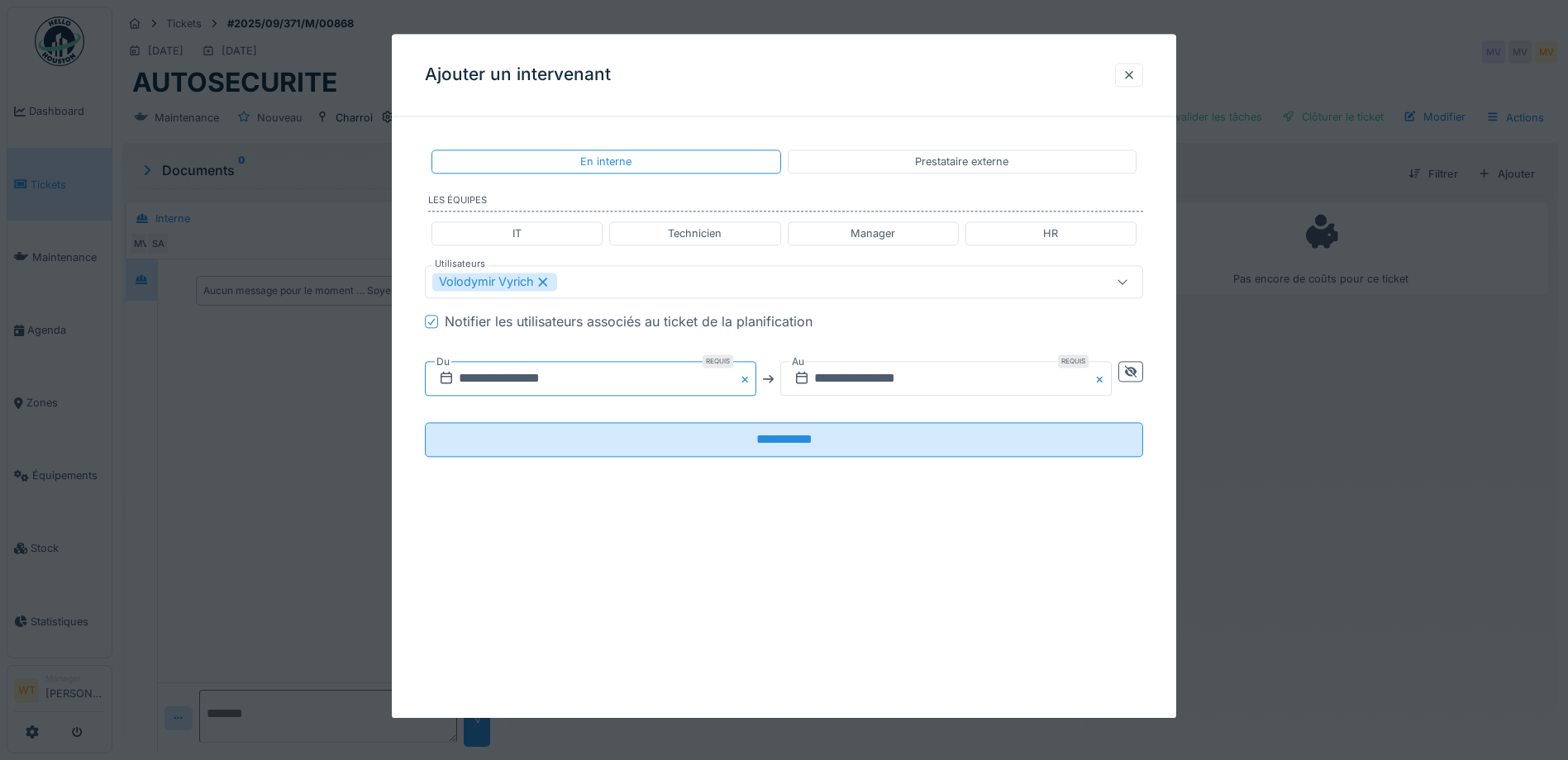
click at [571, 372] on input "**********" at bounding box center [590, 379] width 331 height 35
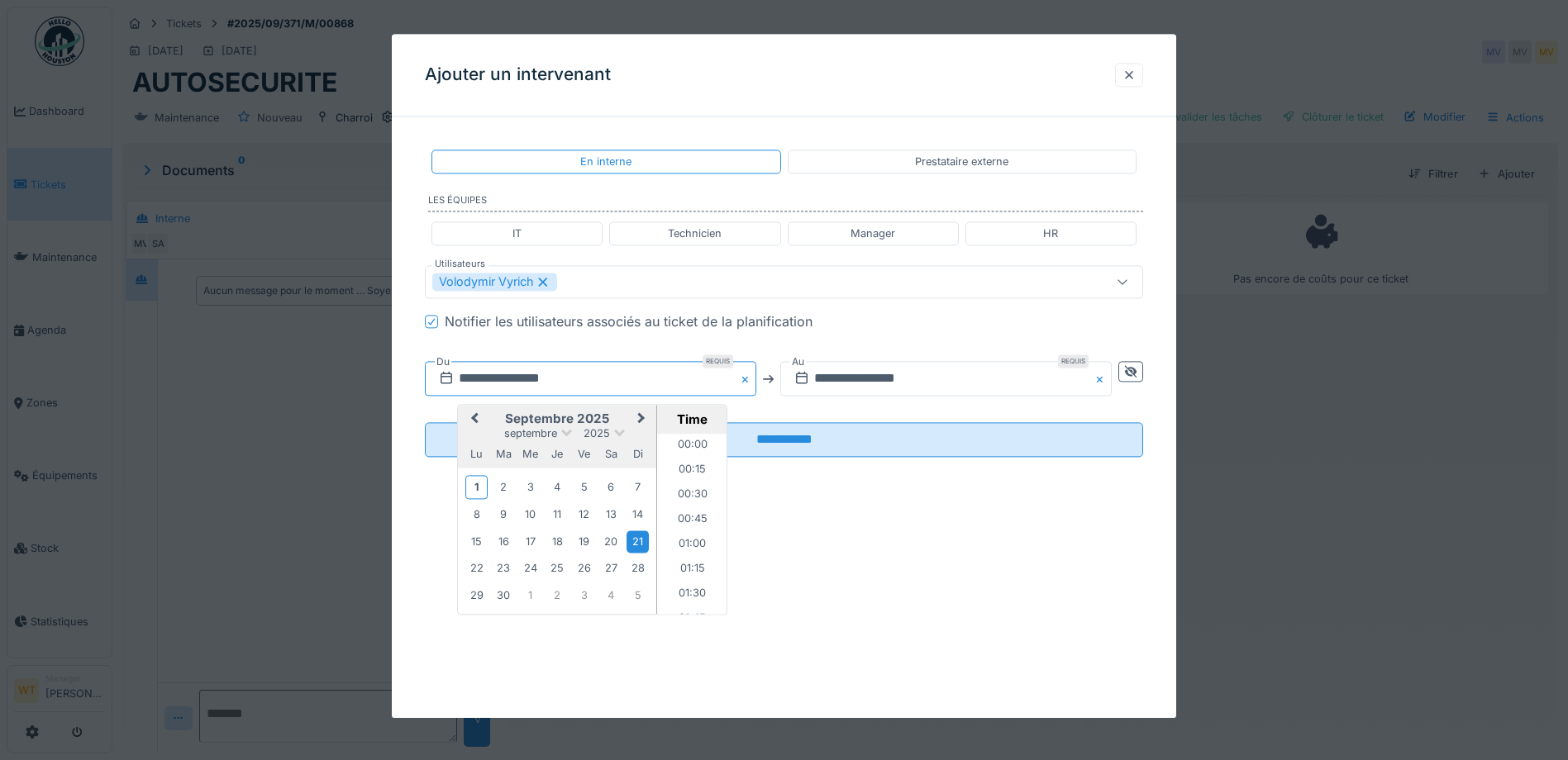
scroll to position [1906, 0]
click at [476, 489] on div "1" at bounding box center [476, 487] width 22 height 24
click at [693, 486] on li "08:00" at bounding box center [692, 492] width 71 height 25
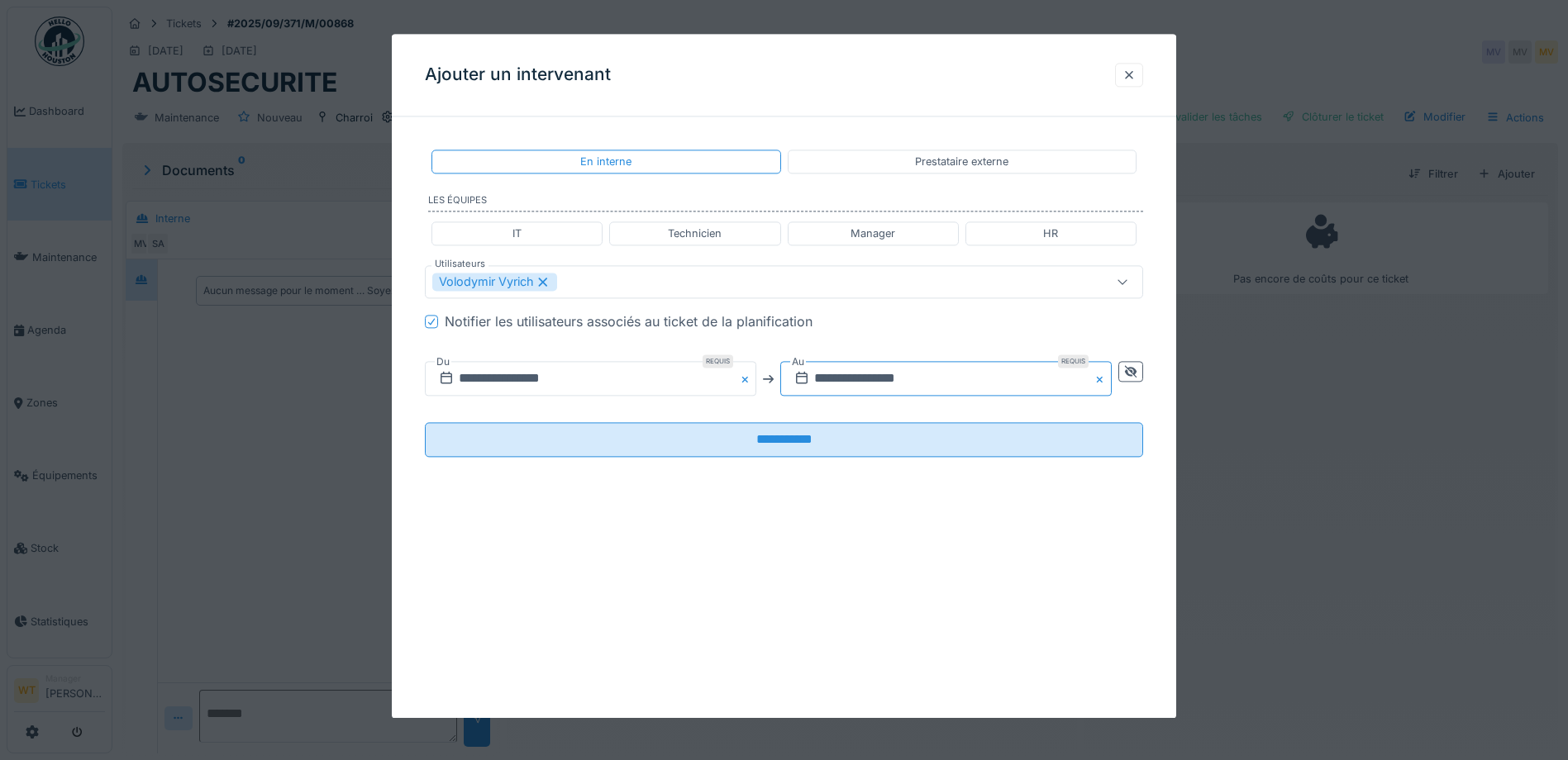
click at [881, 380] on input "**********" at bounding box center [946, 379] width 331 height 35
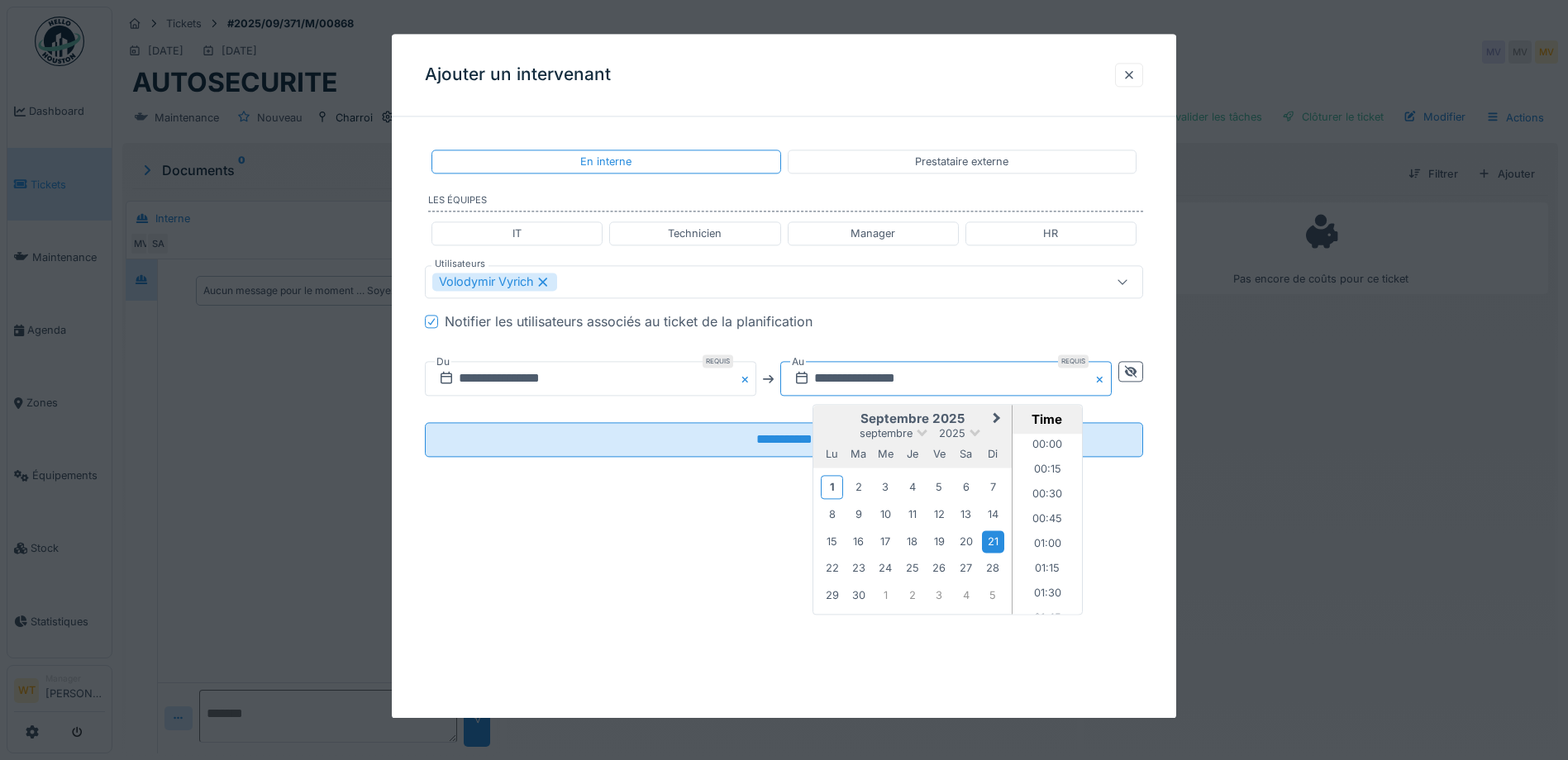
scroll to position [1906, 0]
click at [830, 481] on div "1" at bounding box center [831, 487] width 22 height 24
click at [1045, 550] on li "22:00" at bounding box center [1047, 558] width 71 height 25
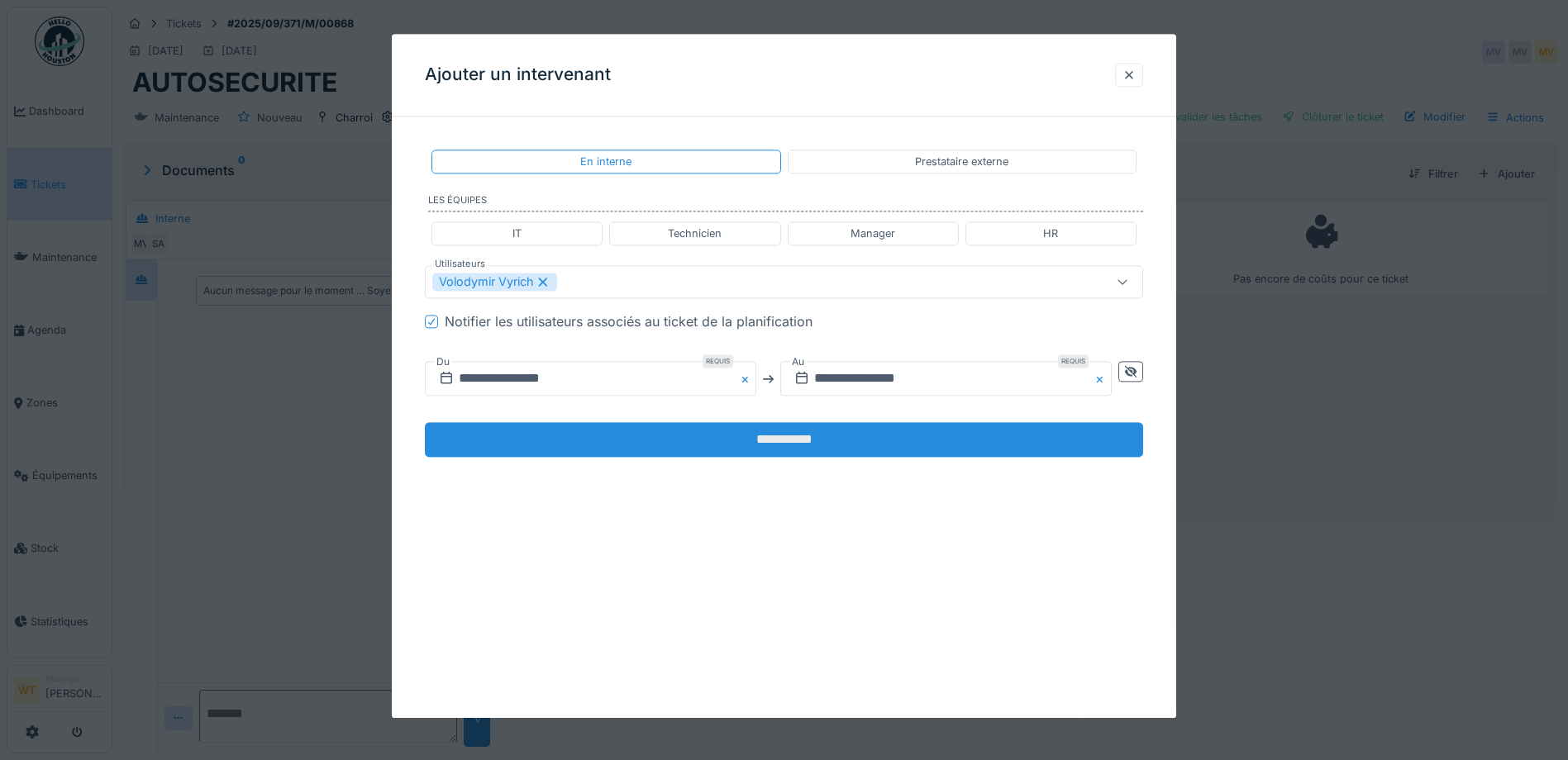
click at [756, 430] on input "**********" at bounding box center [784, 440] width 718 height 35
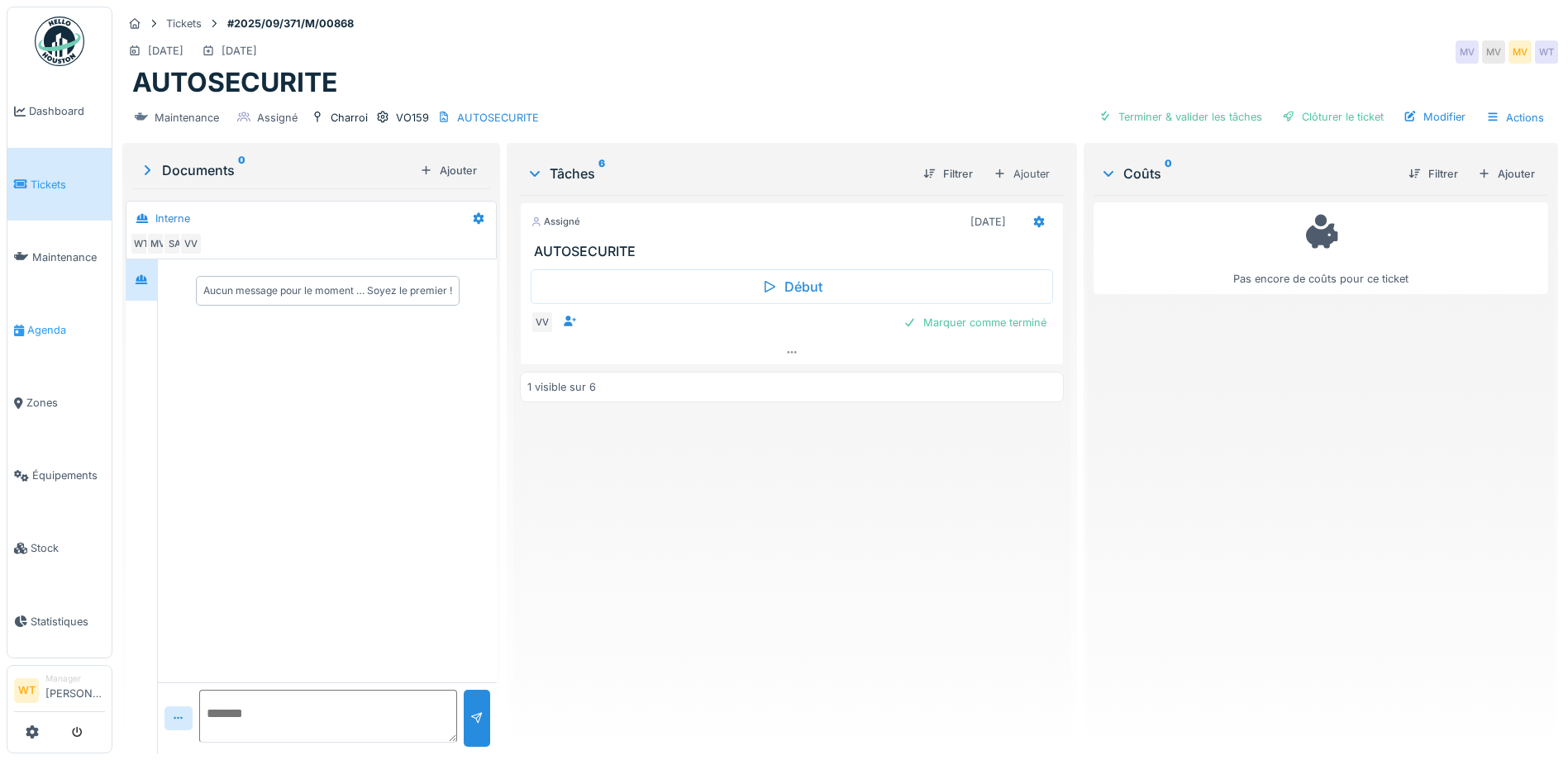
click at [46, 330] on span "Agenda" at bounding box center [66, 330] width 78 height 16
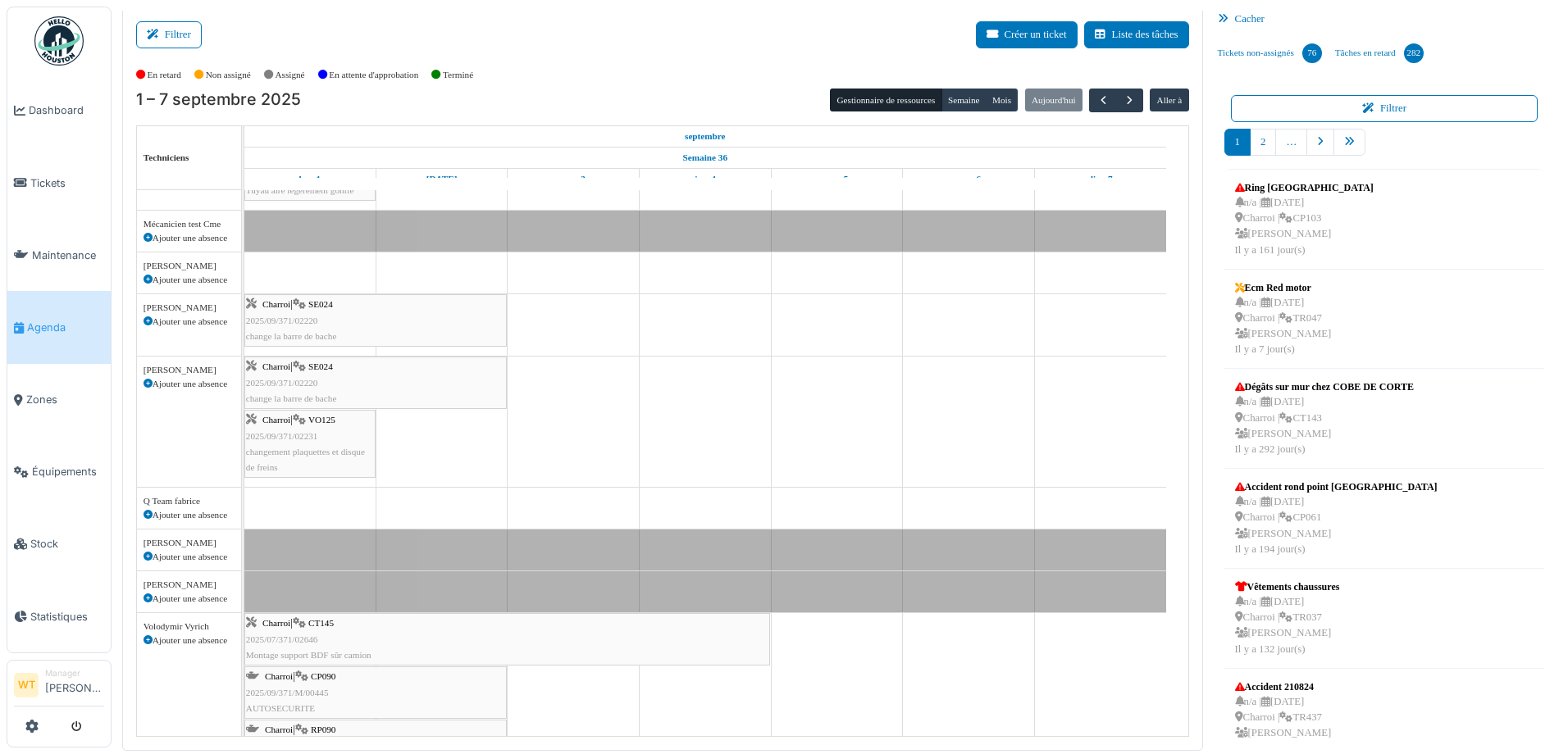
scroll to position [172, 0]
